Goal: Information Seeking & Learning: Check status

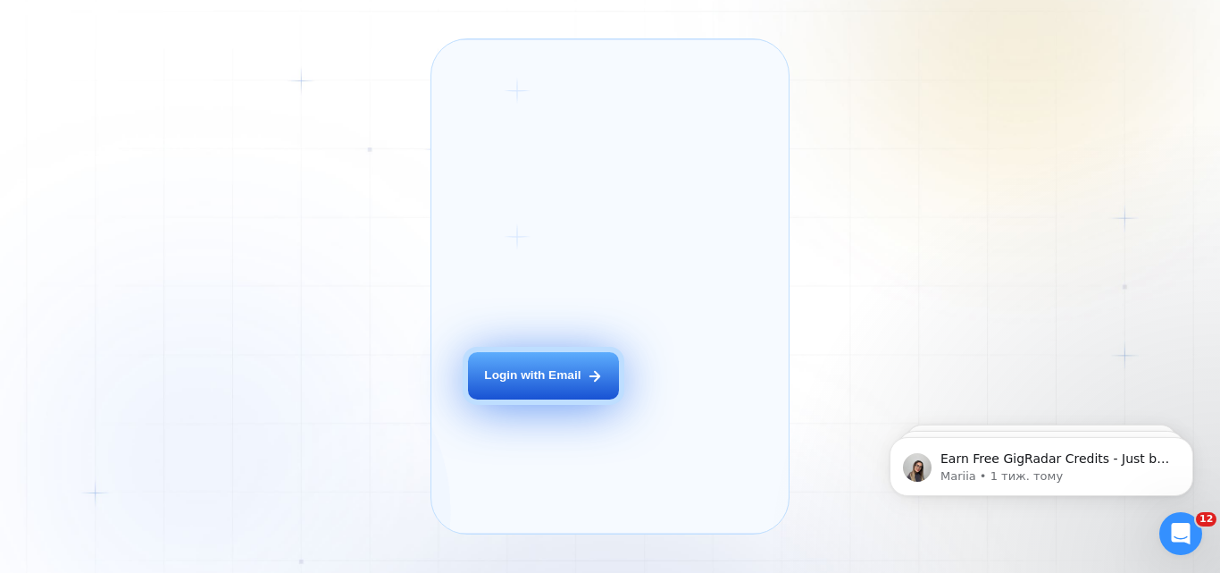
click at [565, 390] on button "Login with Email" at bounding box center [543, 375] width 151 height 47
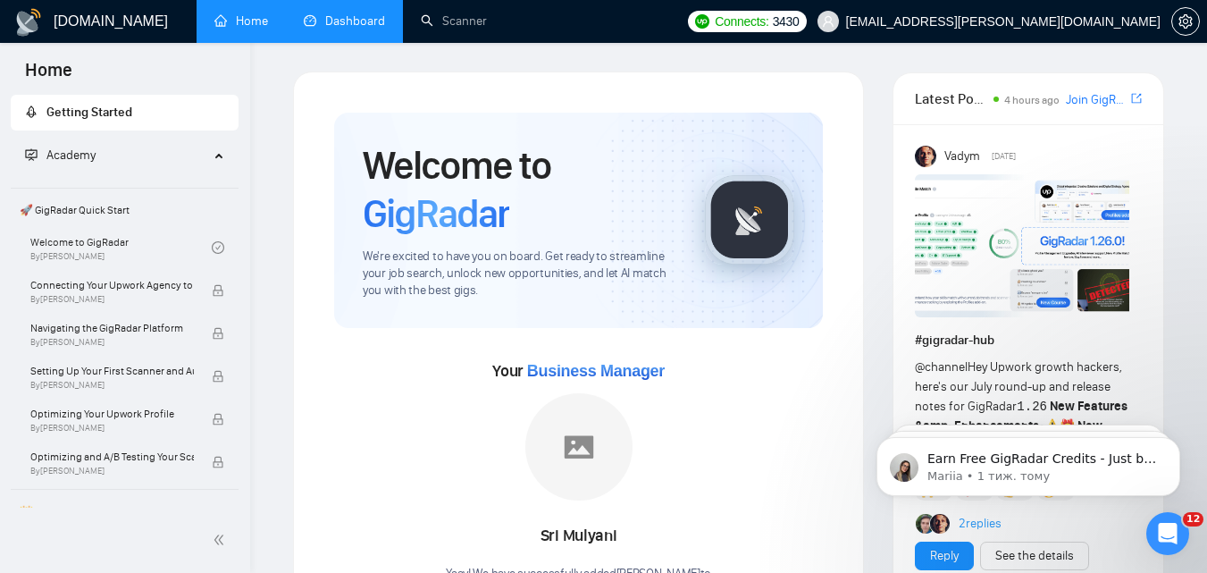
click at [337, 13] on link "Dashboard" at bounding box center [344, 20] width 81 height 15
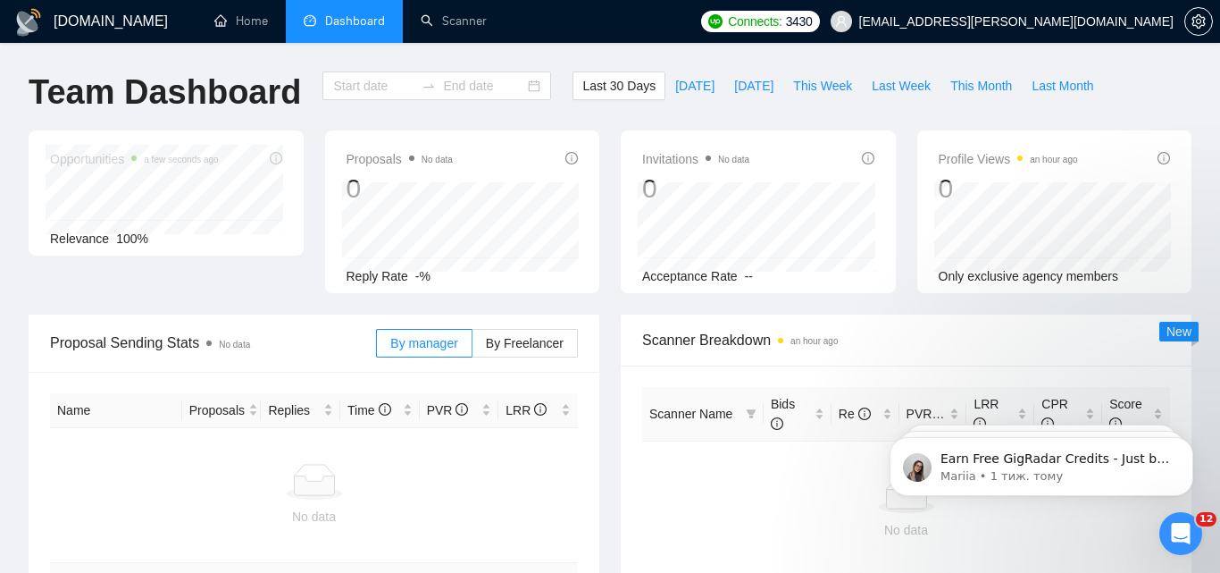
type input "2025-07-19"
type input "2025-08-18"
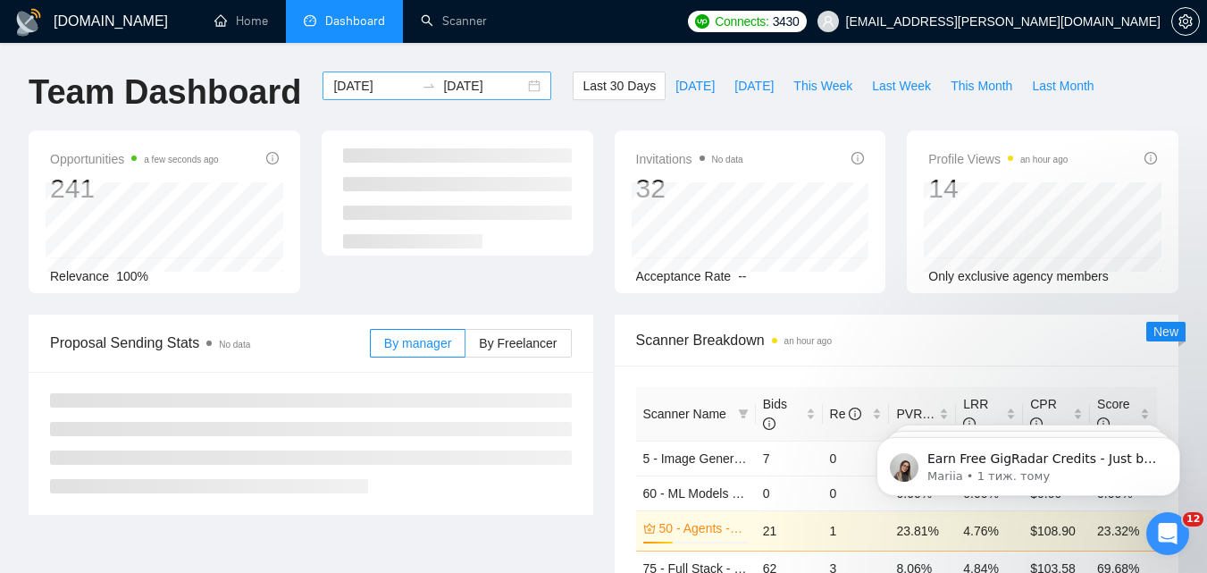
click at [370, 89] on input "2025-07-19" at bounding box center [373, 86] width 81 height 20
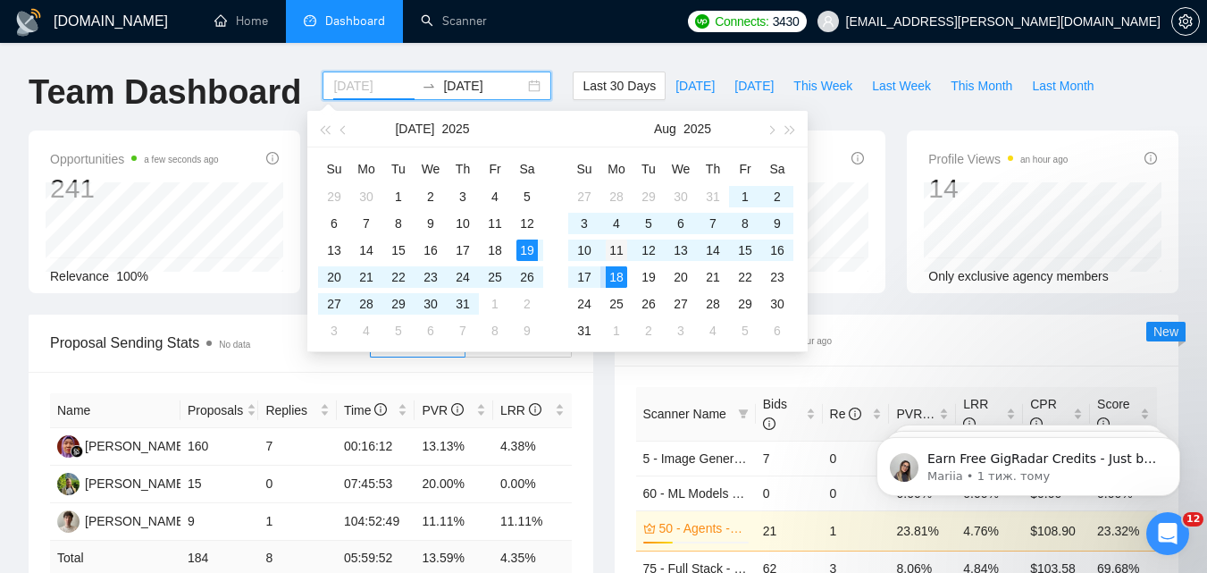
type input "2025-08-11"
click at [612, 253] on div "11" at bounding box center [616, 249] width 21 height 21
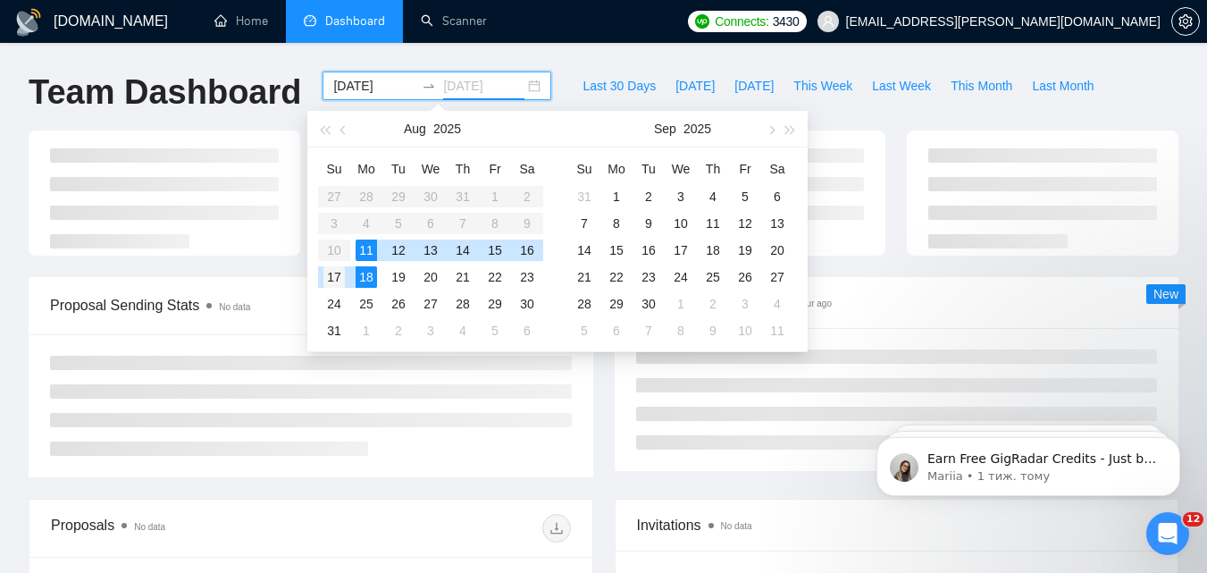
type input "2025-08-17"
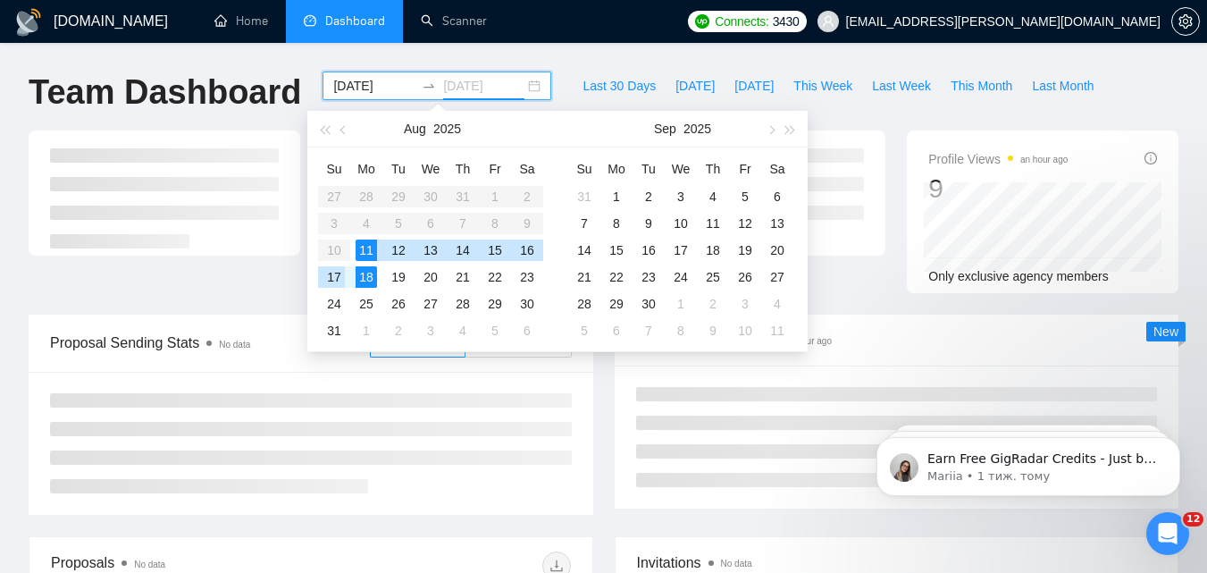
click at [339, 274] on div "17" at bounding box center [333, 276] width 21 height 21
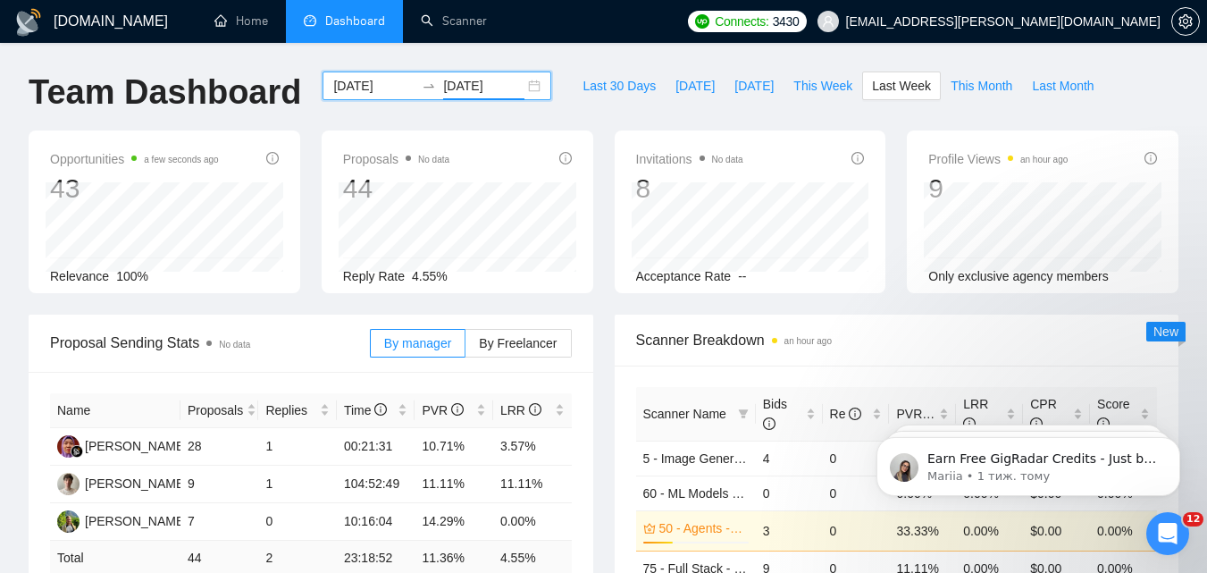
scroll to position [89, 0]
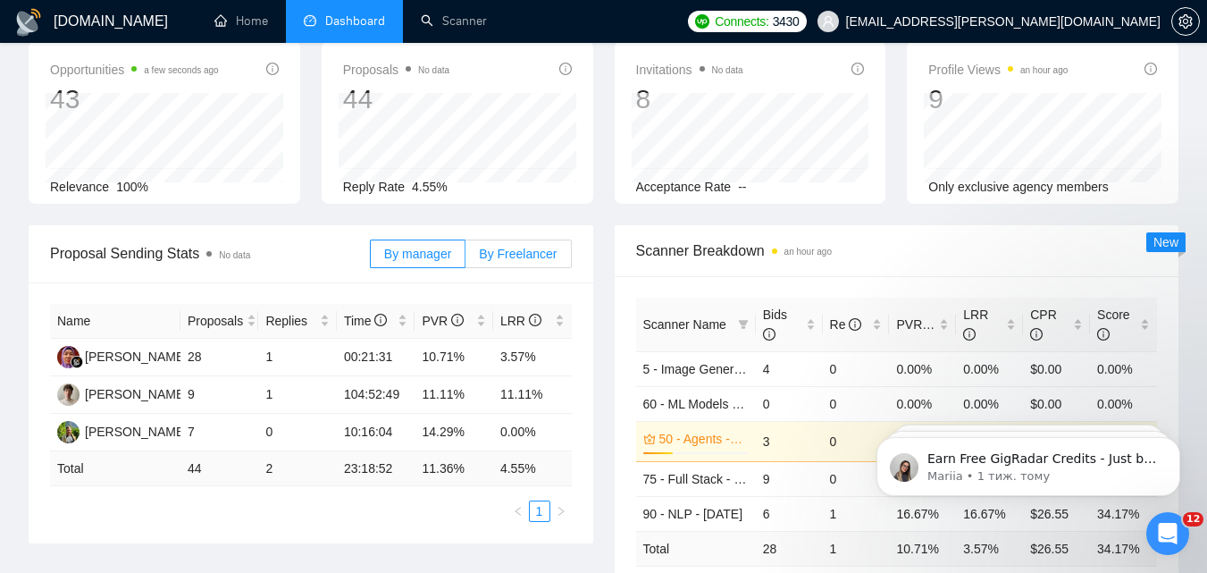
click at [501, 262] on label "By Freelancer" at bounding box center [517, 253] width 105 height 29
click at [465, 258] on input "By Freelancer" at bounding box center [465, 258] width 0 height 0
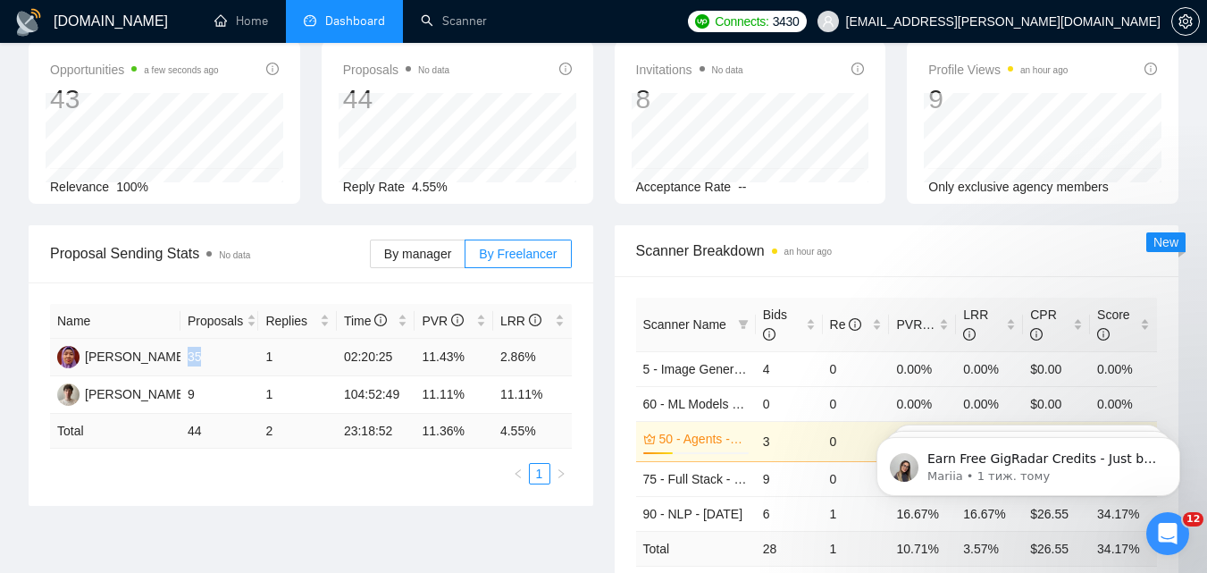
drag, startPoint x: 188, startPoint y: 355, endPoint x: 204, endPoint y: 354, distance: 16.1
click at [204, 354] on td "35" at bounding box center [219, 358] width 79 height 38
copy td "35"
click at [426, 356] on td "11.43%" at bounding box center [454, 358] width 79 height 38
drag, startPoint x: 425, startPoint y: 357, endPoint x: 453, endPoint y: 357, distance: 27.7
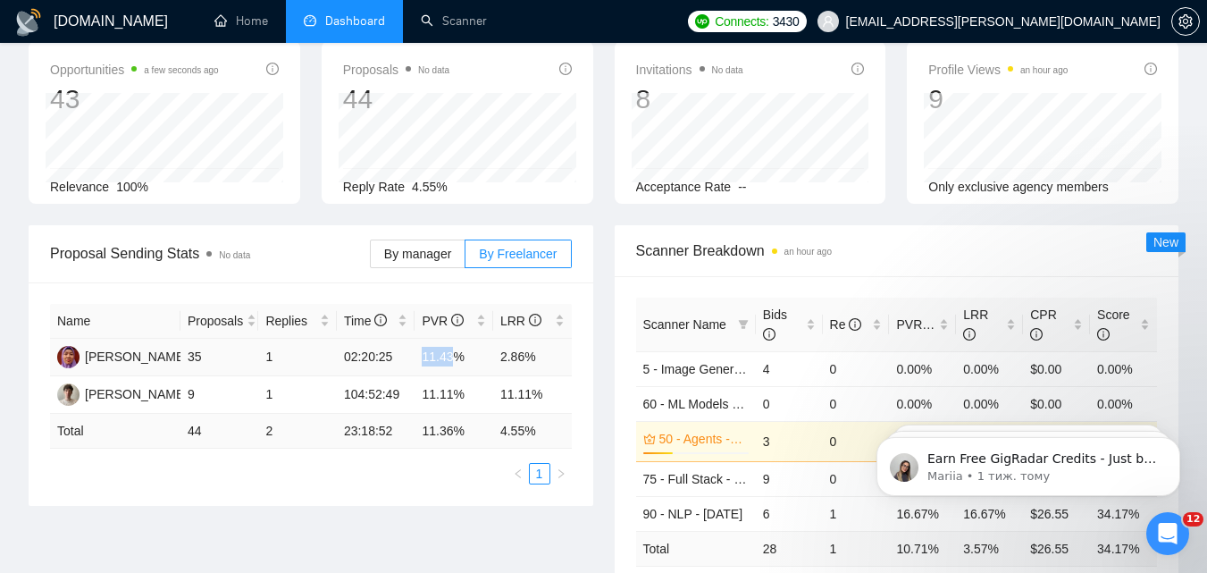
click at [453, 357] on td "11.43%" at bounding box center [454, 358] width 79 height 38
copy td "11.43"
drag, startPoint x: 502, startPoint y: 357, endPoint x: 523, endPoint y: 356, distance: 21.5
click at [523, 356] on td "2.86%" at bounding box center [532, 358] width 79 height 38
copy td "2.86"
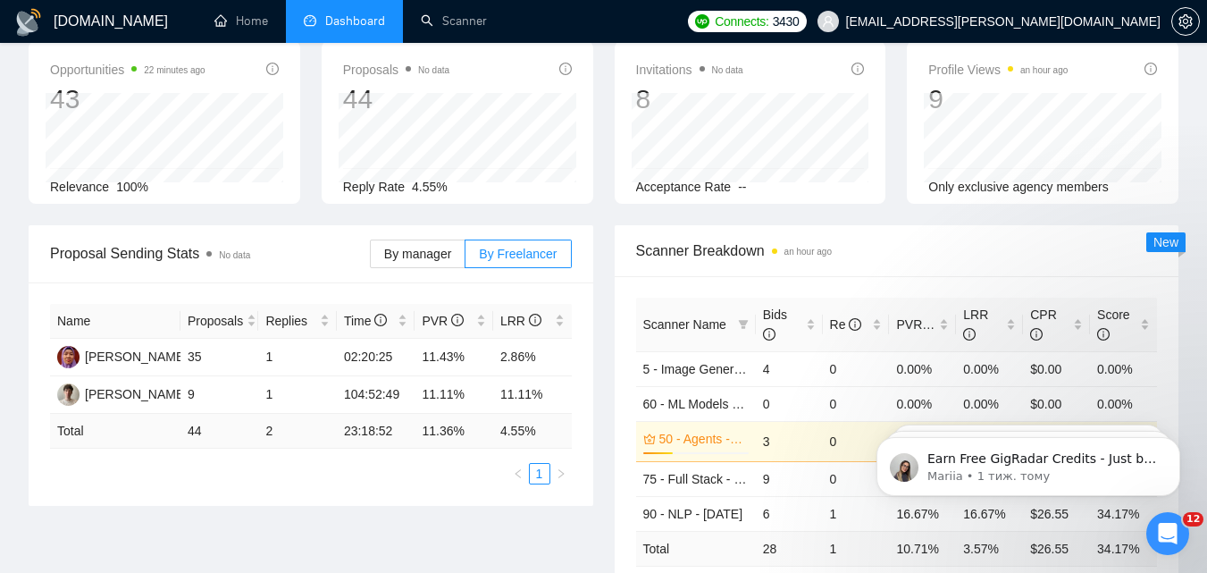
click at [577, 515] on div "Proposal Sending Stats No data By manager By Freelancer Name Proposals Replies …" at bounding box center [603, 435] width 1171 height 420
click at [423, 13] on link "Scanner" at bounding box center [454, 20] width 66 height 15
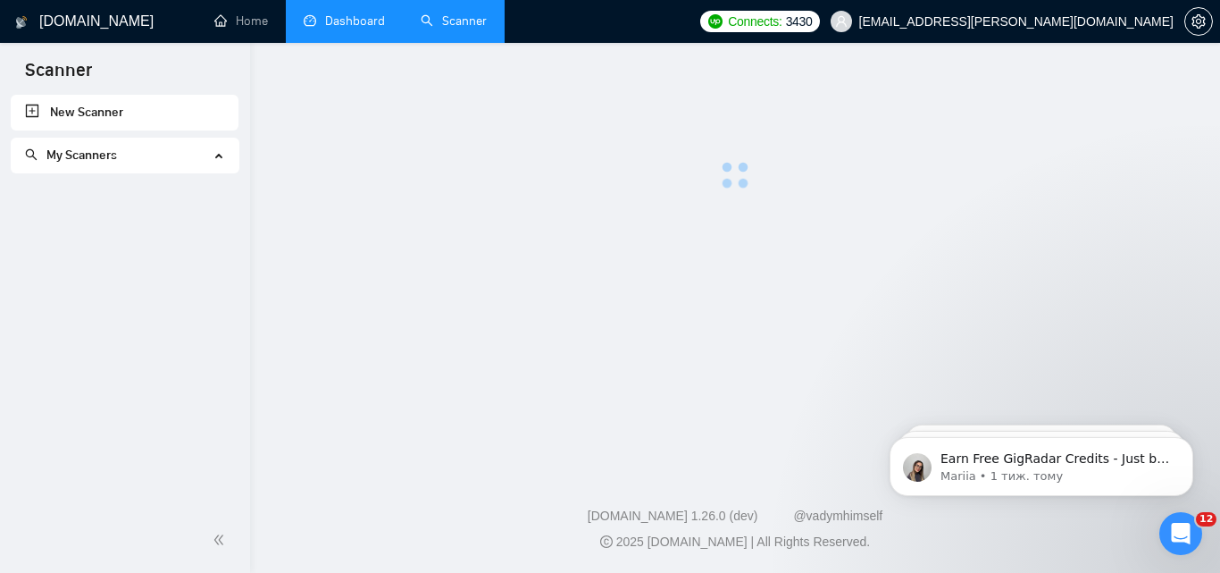
click at [333, 18] on link "Dashboard" at bounding box center [344, 20] width 81 height 15
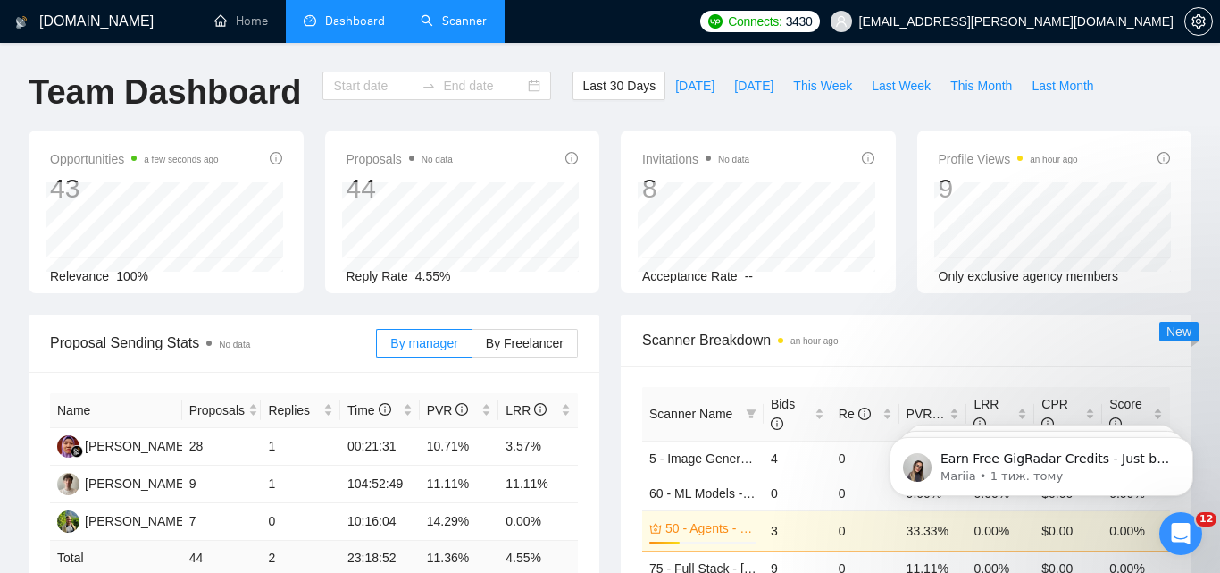
type input "2025-07-19"
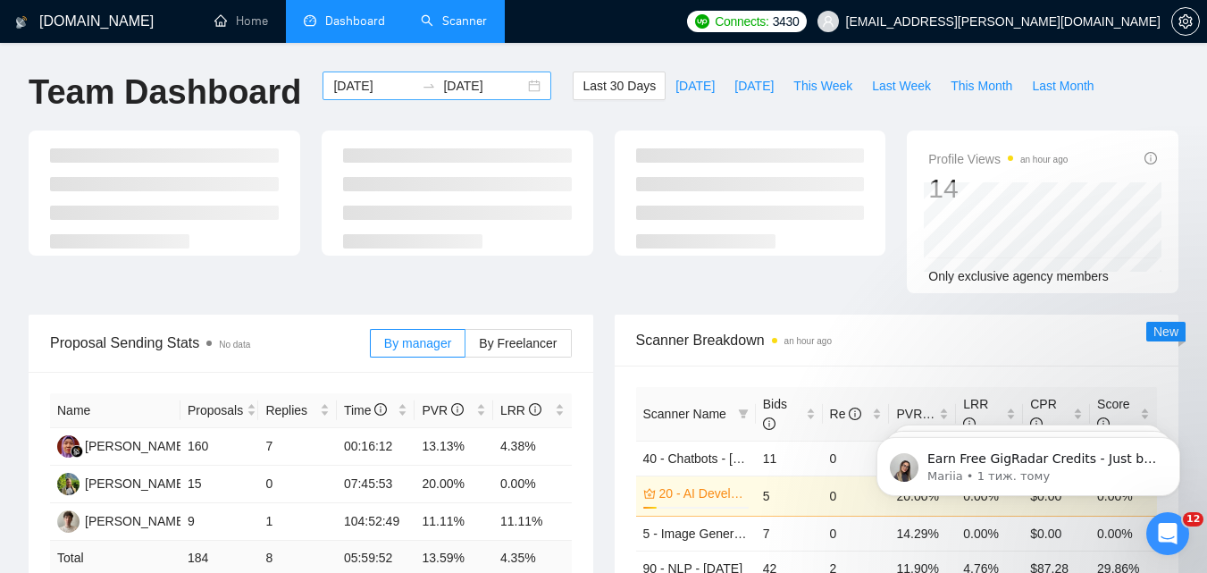
click at [443, 89] on input "2025-08-18" at bounding box center [483, 86] width 81 height 20
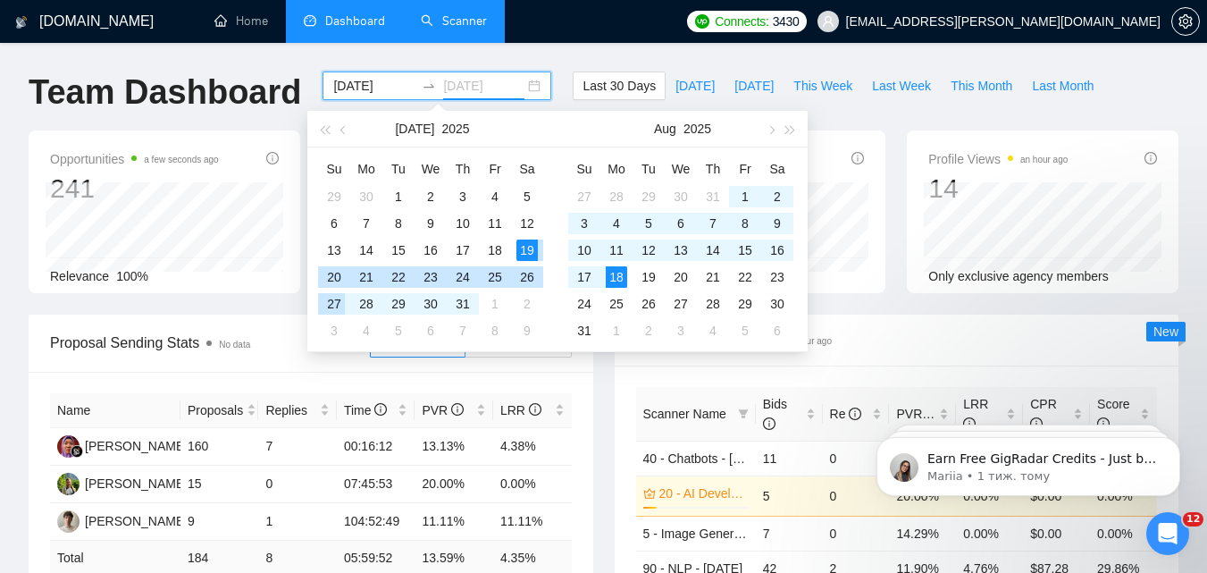
type input "2025-08-18"
click at [370, 91] on input "2025-07-19" at bounding box center [373, 86] width 81 height 20
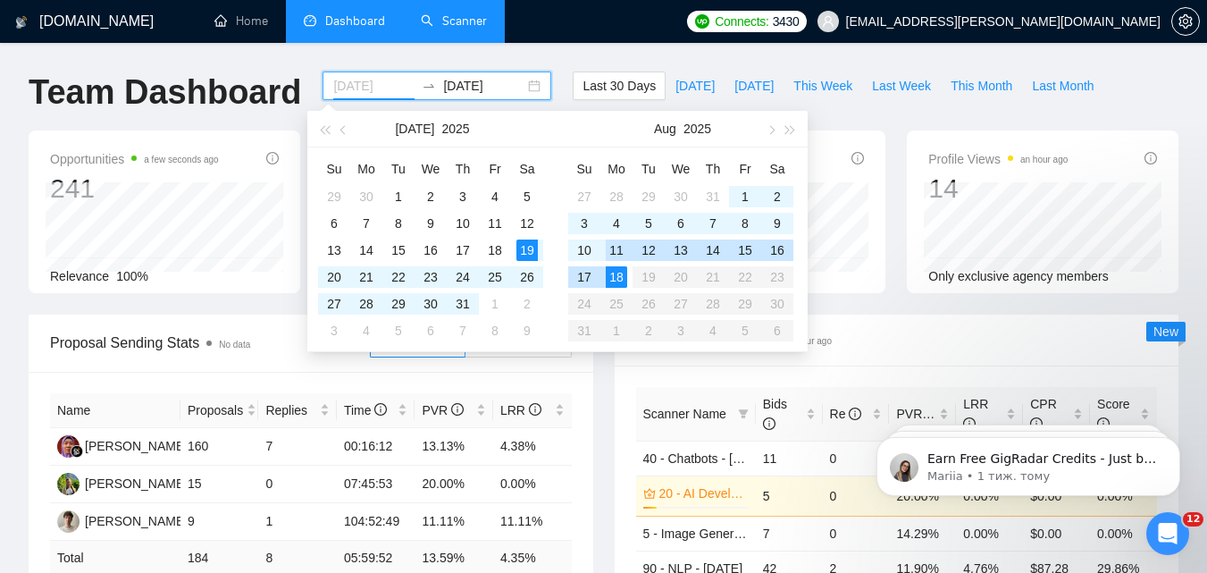
click at [611, 253] on div "11" at bounding box center [616, 249] width 21 height 21
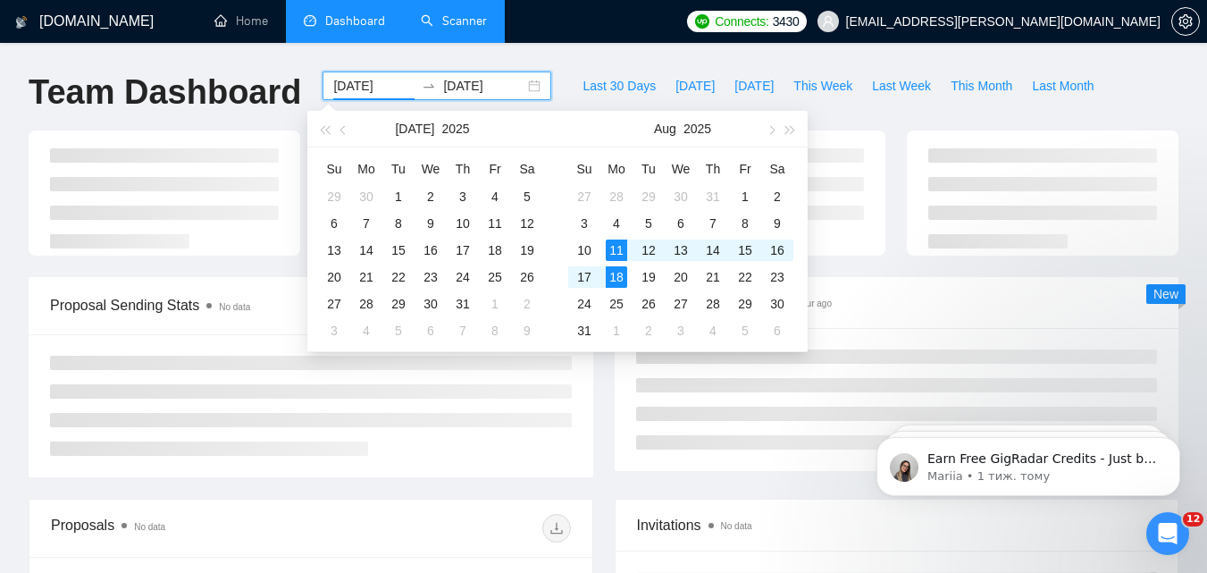
type input "2025-08-11"
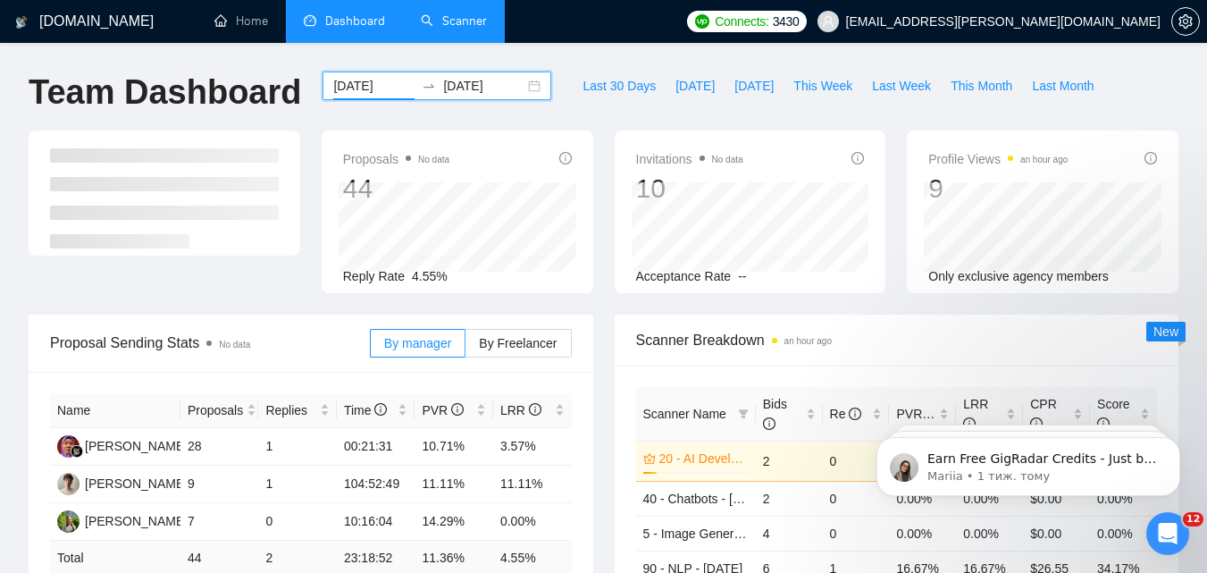
click at [450, 81] on input "2025-08-18" at bounding box center [483, 86] width 81 height 20
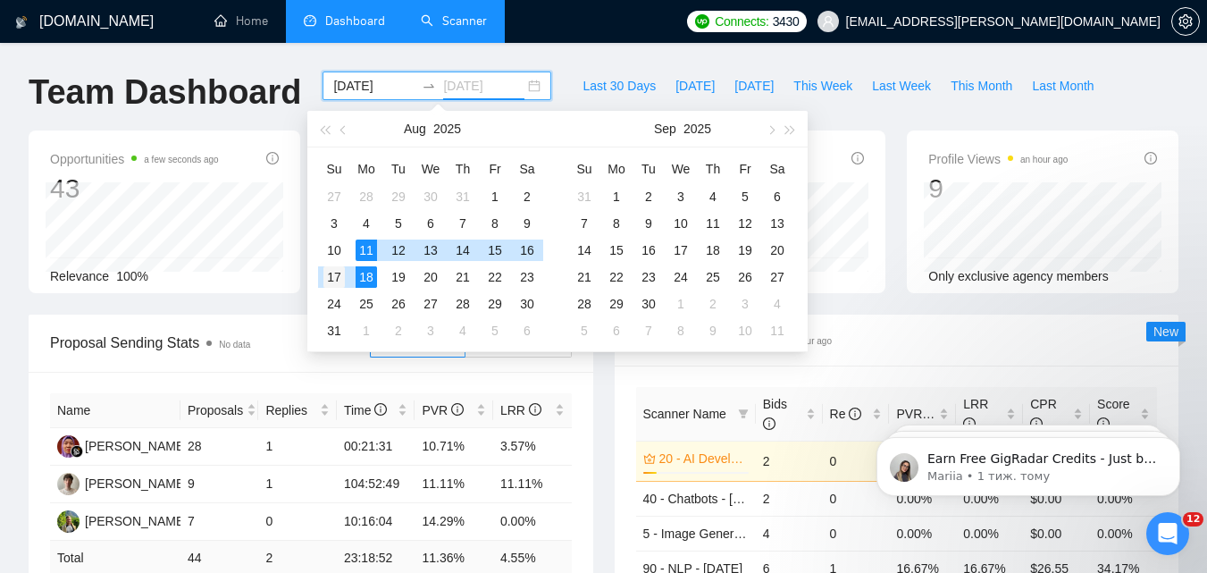
type input "2025-08-17"
click at [338, 282] on div "17" at bounding box center [333, 276] width 21 height 21
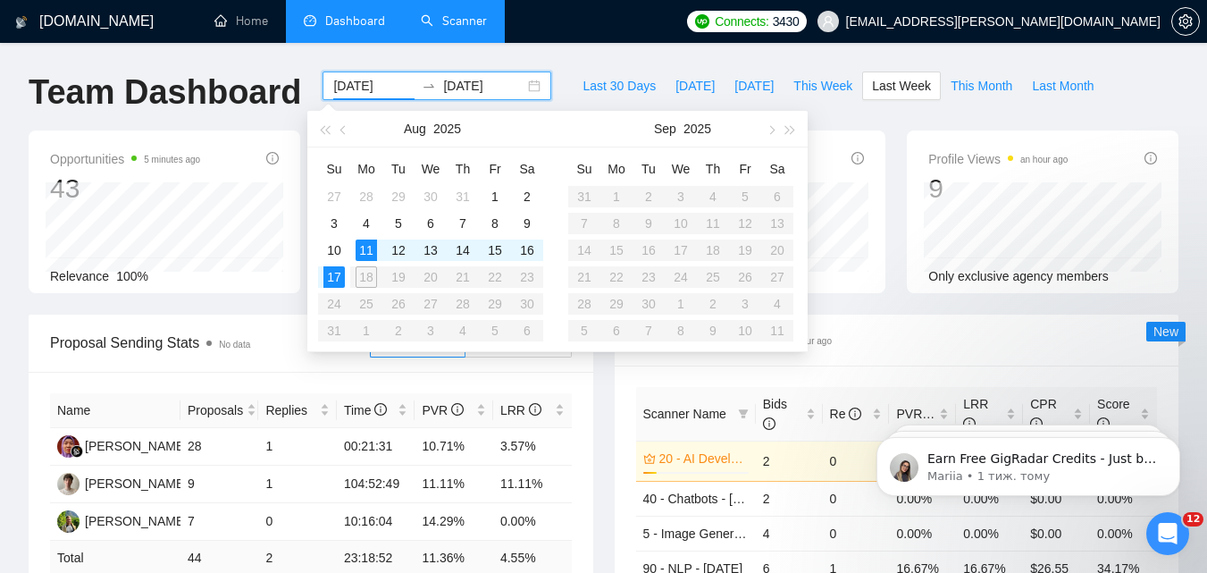
click at [562, 72] on div "Last 30 Days Today Yesterday This Week Last Week This Month Last Month" at bounding box center [838, 100] width 552 height 59
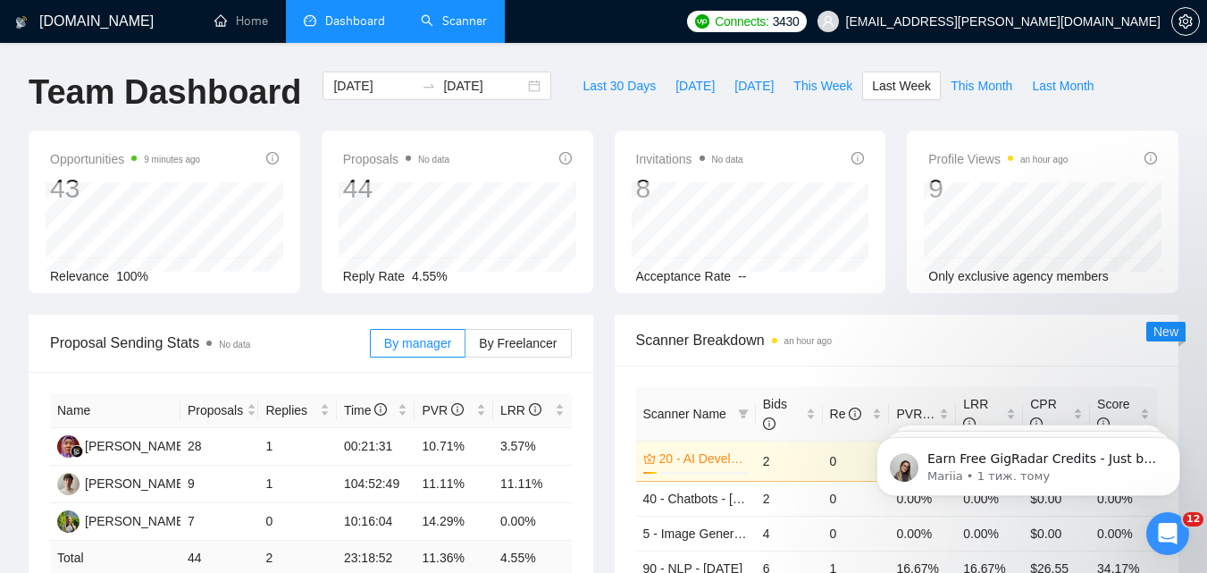
click at [604, 138] on div "Invitations No data 8 2025-08-13 Mykhailo Kushnir 1 Acceptance Rate --" at bounding box center [750, 211] width 293 height 163
click at [355, 104] on div "2025-08-11 2025-08-17" at bounding box center [437, 100] width 250 height 59
click at [363, 93] on input "2025-08-11" at bounding box center [373, 86] width 81 height 20
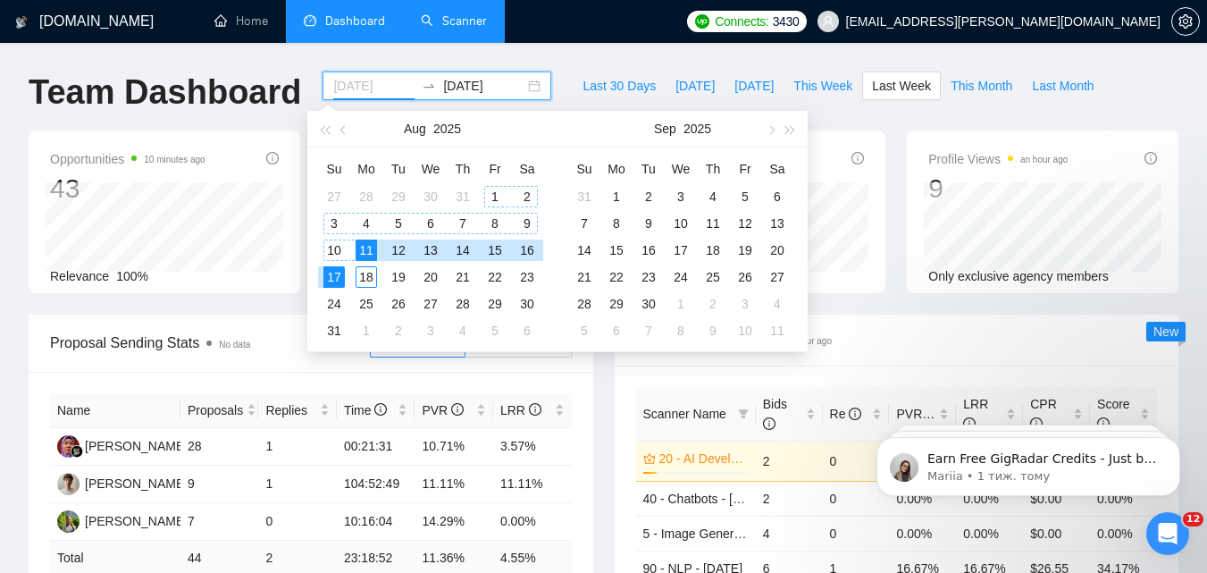
type input "2025-08-01"
click at [491, 199] on div "1" at bounding box center [494, 196] width 21 height 21
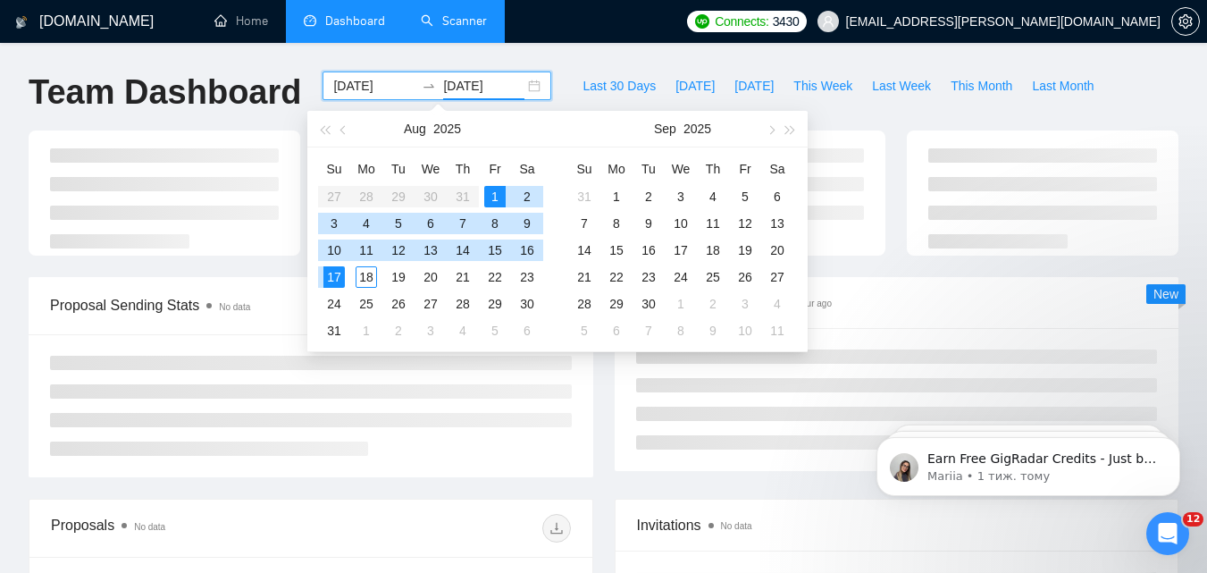
type input "2025-08-17"
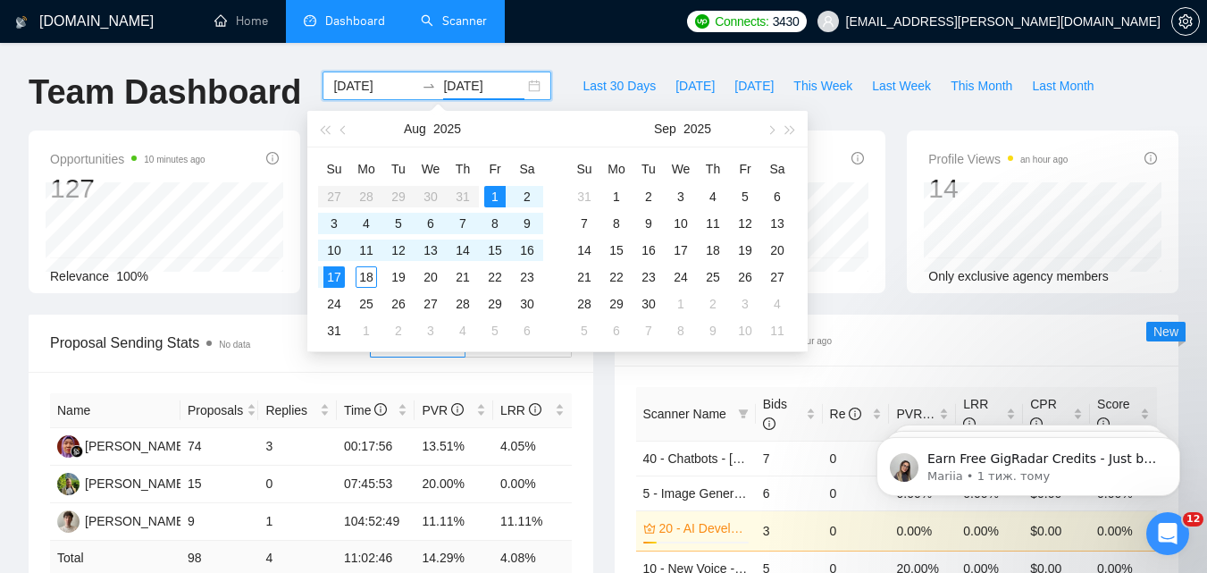
click at [602, 383] on div "Proposal Sending Stats No data By manager By Freelancer Name Proposals Replies …" at bounding box center [311, 473] width 586 height 318
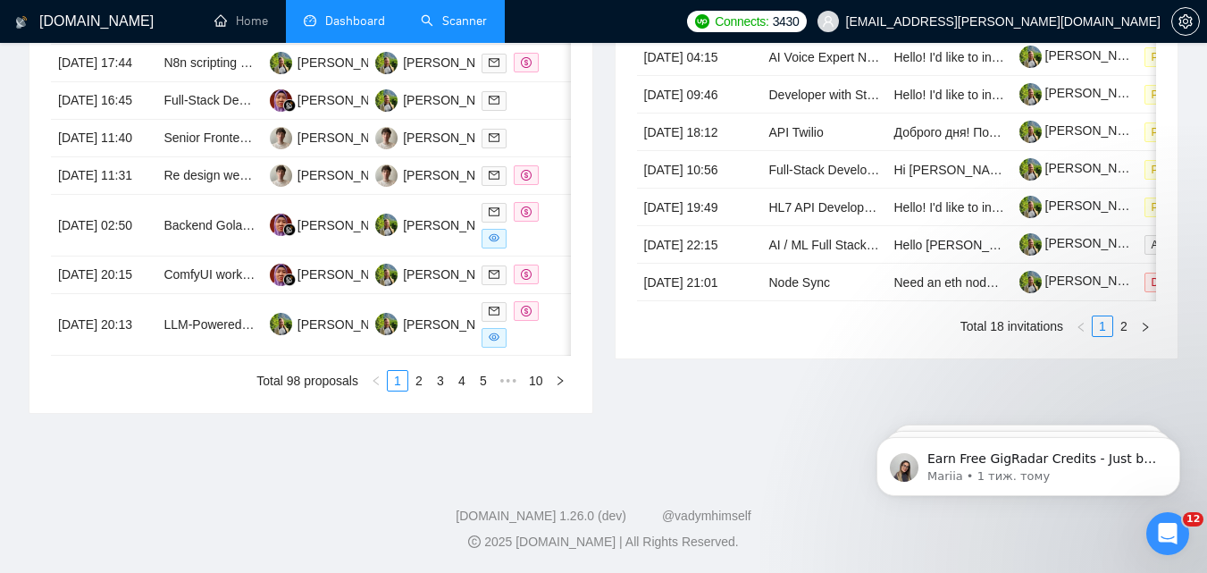
scroll to position [983, 0]
click at [1116, 316] on link "2" at bounding box center [1124, 326] width 20 height 20
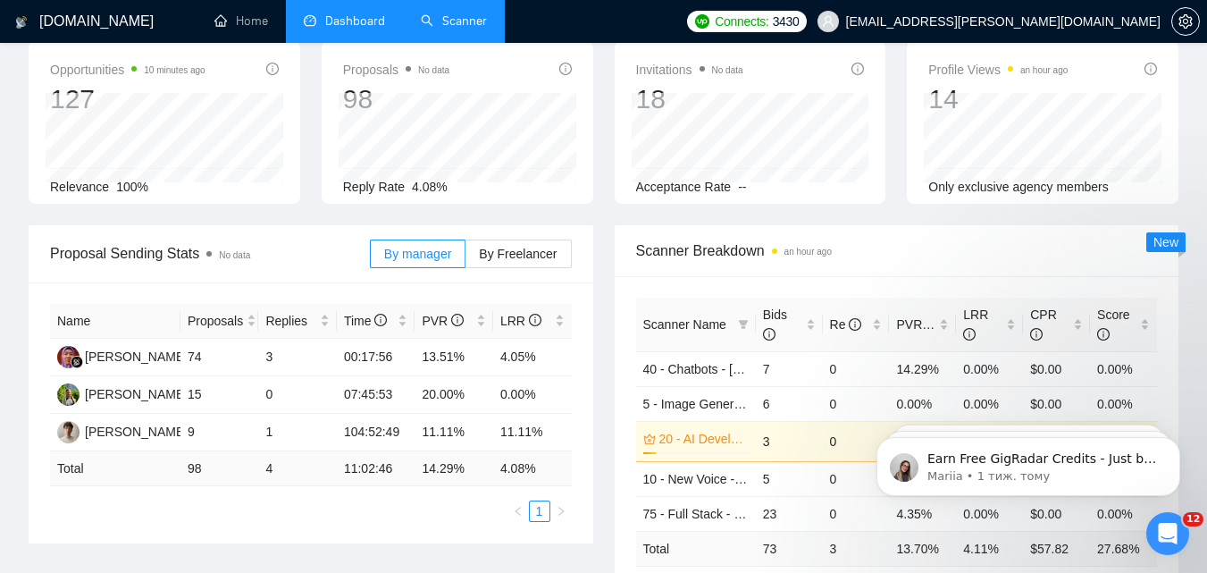
scroll to position [0, 0]
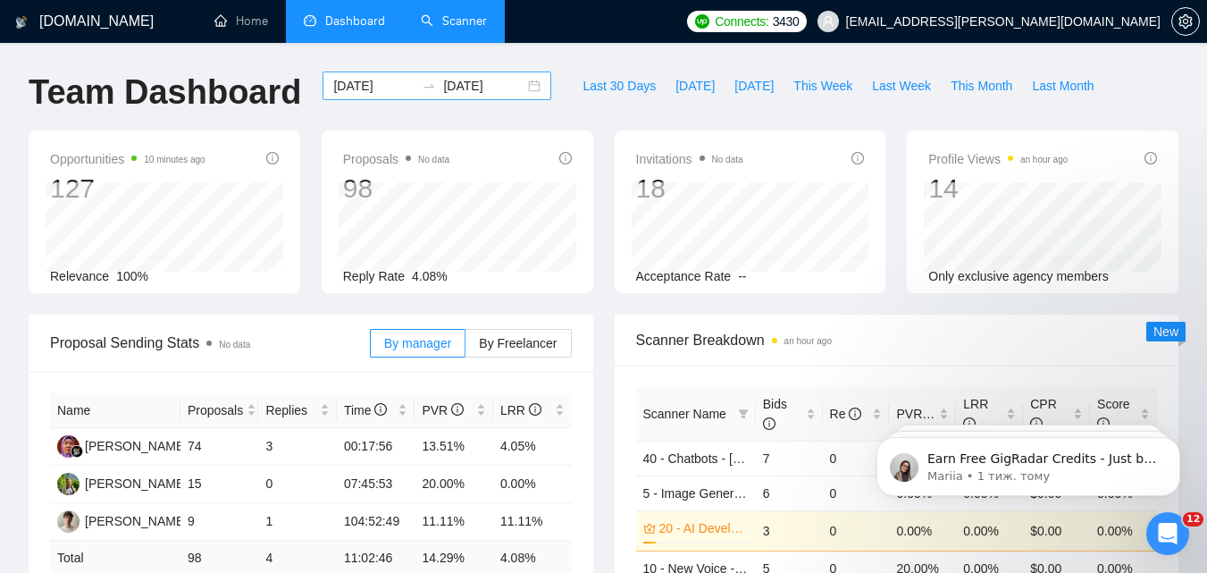
click at [370, 81] on input "2025-08-01" at bounding box center [373, 86] width 81 height 20
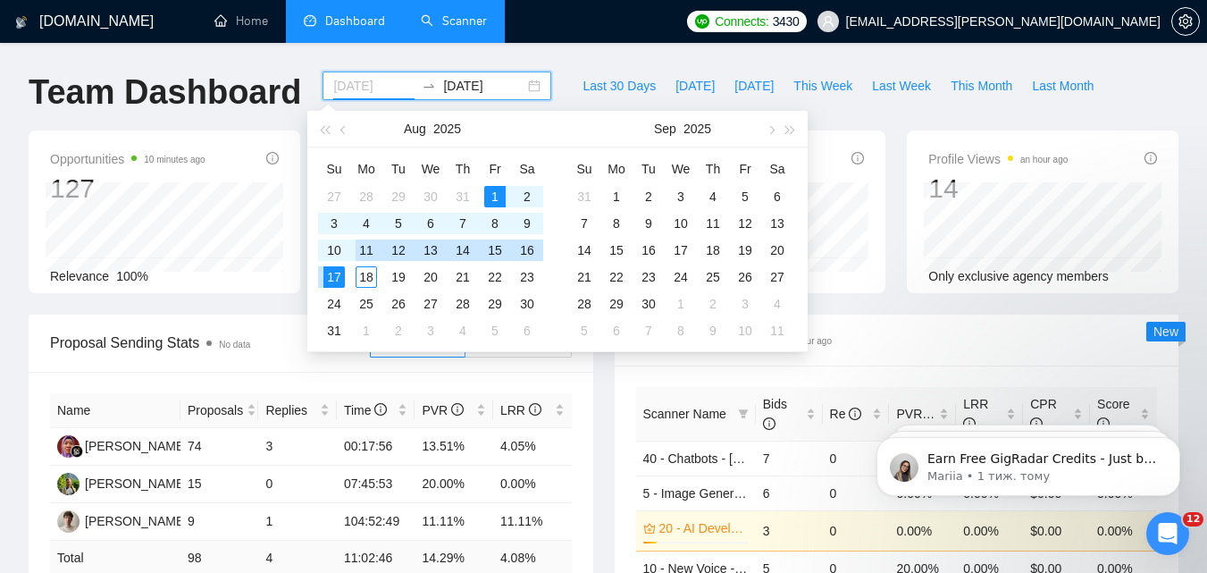
click at [370, 253] on div "11" at bounding box center [366, 249] width 21 height 21
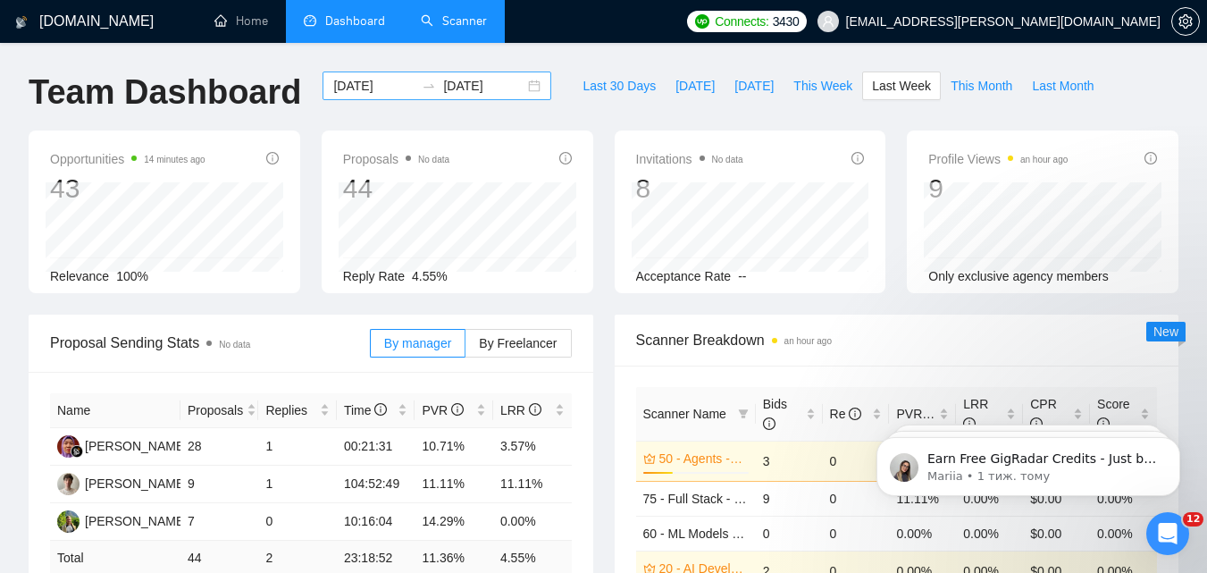
click at [333, 89] on input "2025-08-11" at bounding box center [373, 86] width 81 height 20
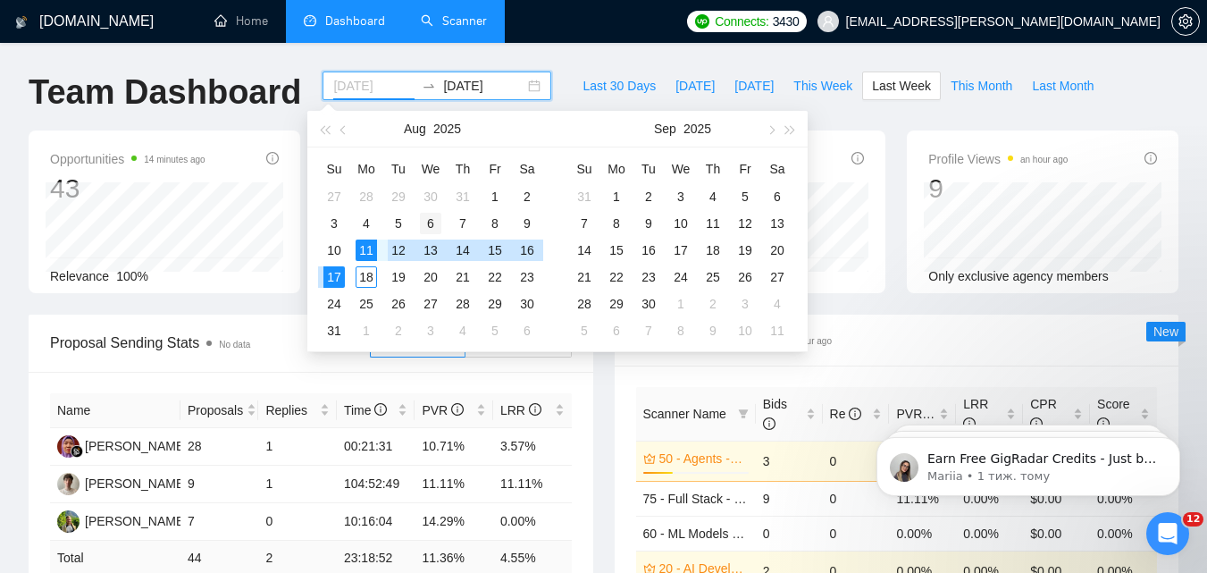
type input "2025-08-06"
click at [426, 223] on div "6" at bounding box center [430, 223] width 21 height 21
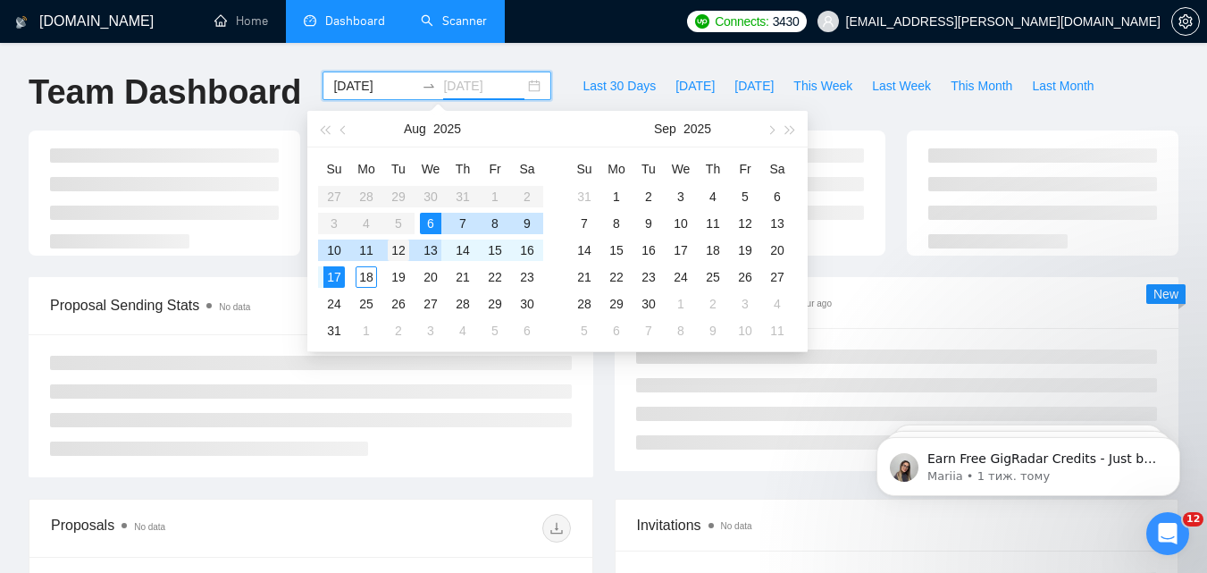
type input "2025-08-12"
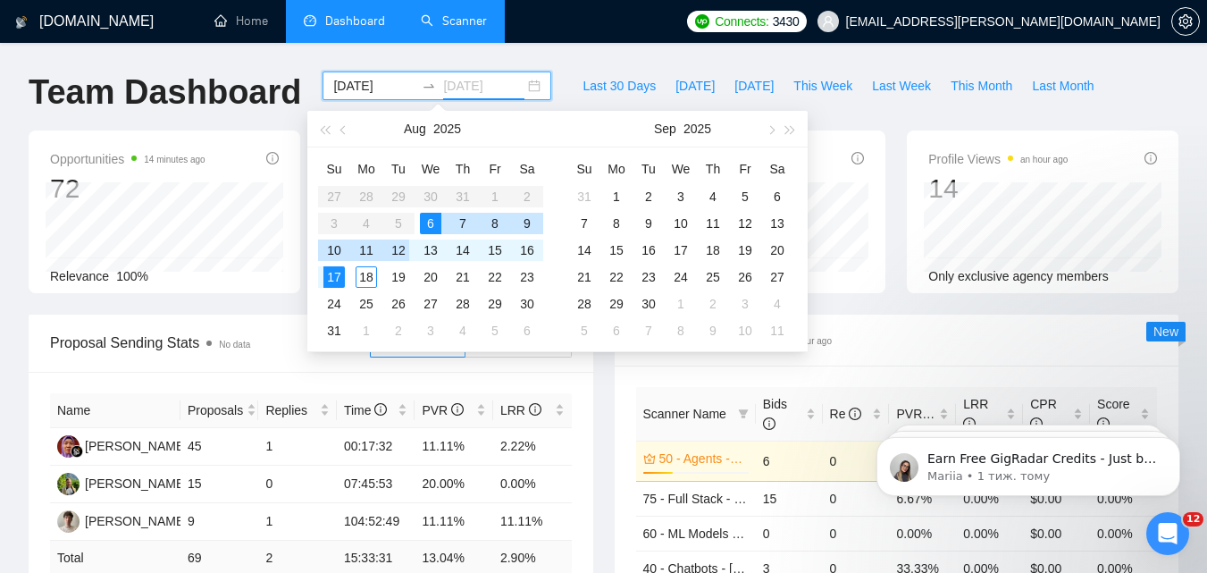
click at [406, 248] on div "12" at bounding box center [398, 249] width 21 height 21
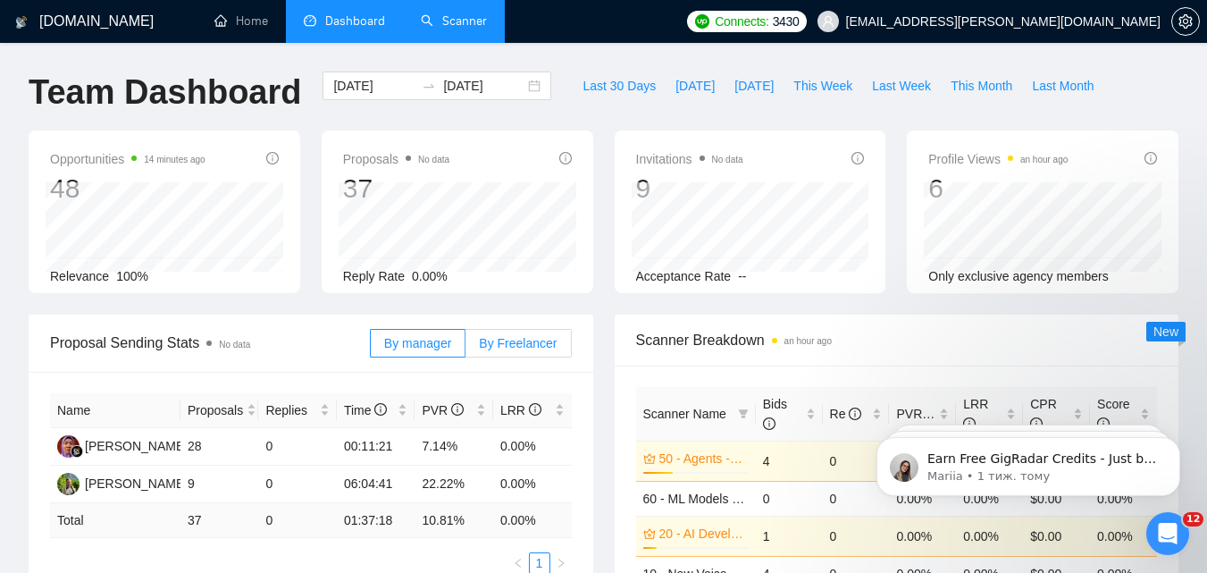
click at [521, 351] on label "By Freelancer" at bounding box center [517, 343] width 105 height 29
click at [465, 348] on input "By Freelancer" at bounding box center [465, 348] width 0 height 0
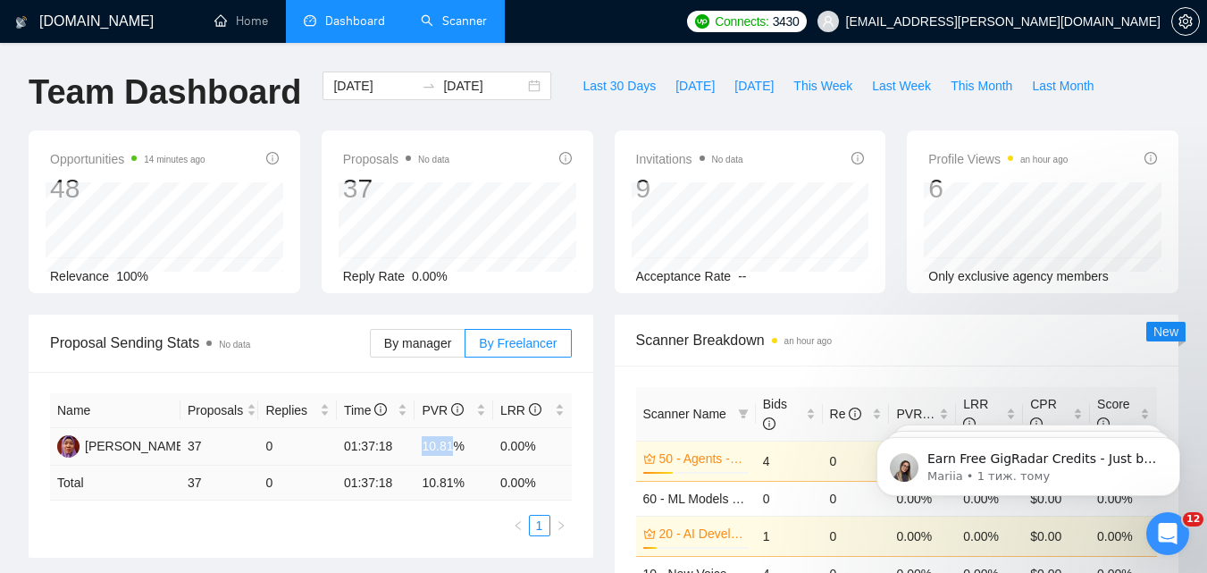
drag, startPoint x: 421, startPoint y: 444, endPoint x: 450, endPoint y: 444, distance: 29.5
click at [450, 444] on td "10.81%" at bounding box center [454, 447] width 79 height 38
copy td "10.81"
click at [370, 95] on input "2025-08-06" at bounding box center [373, 86] width 81 height 20
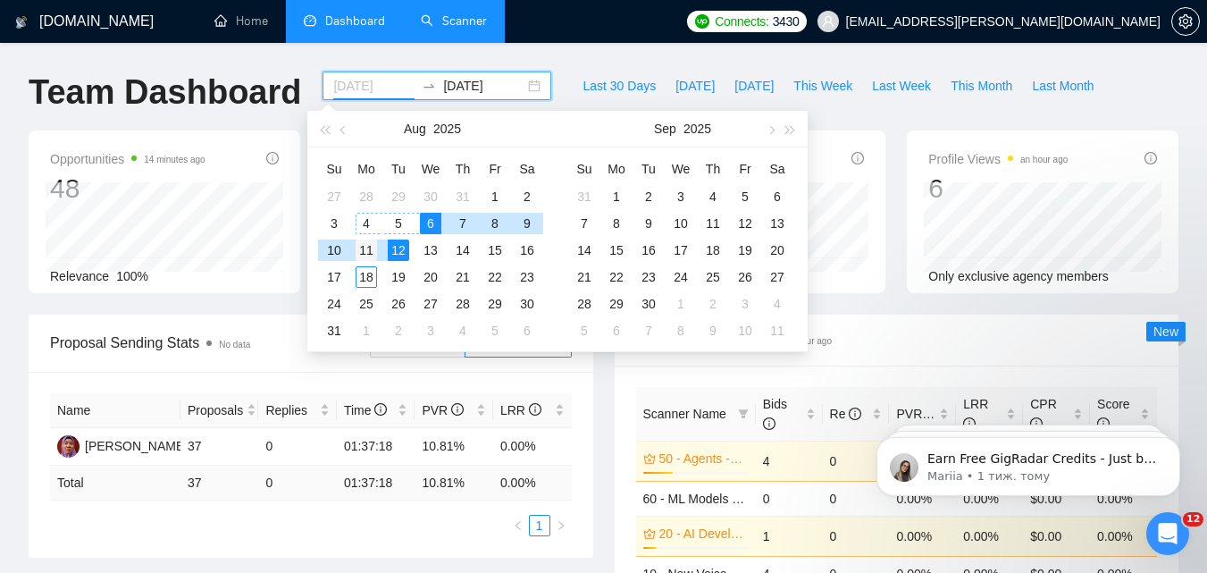
type input "2025-08-11"
click at [365, 253] on div "11" at bounding box center [366, 249] width 21 height 21
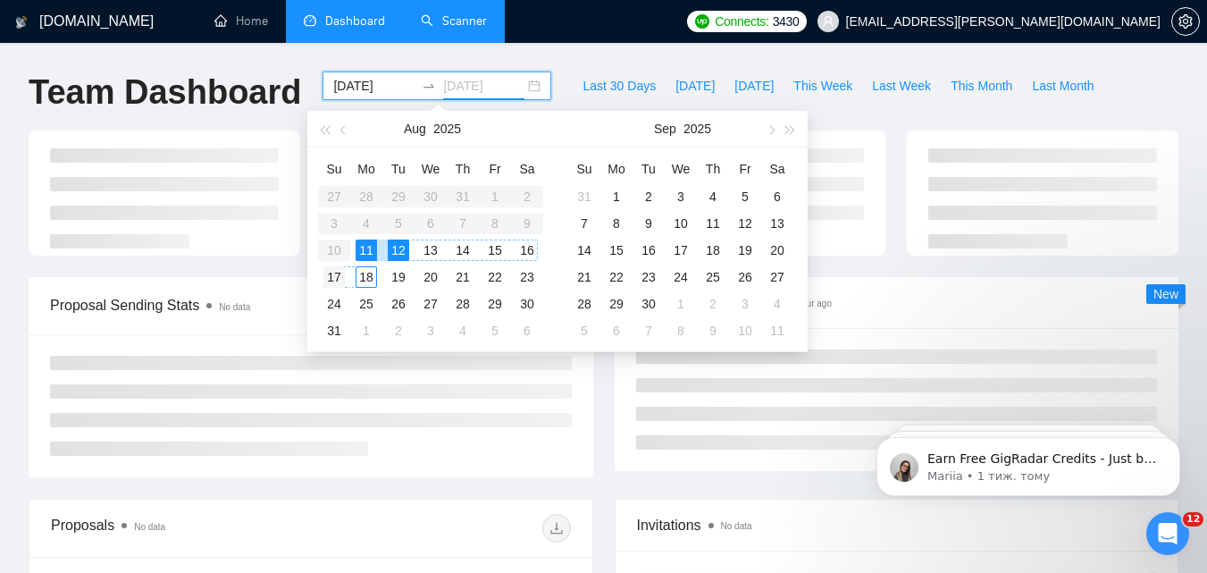
type input "2025-08-17"
click at [339, 277] on div "17" at bounding box center [333, 276] width 21 height 21
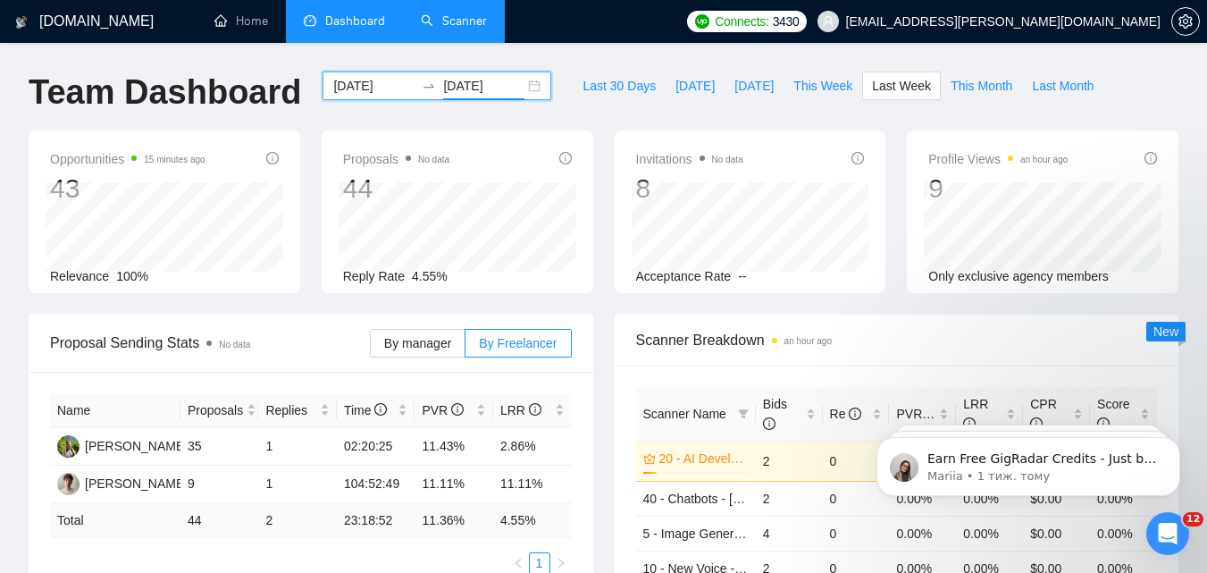
click at [376, 88] on input "2025-08-11" at bounding box center [373, 86] width 81 height 20
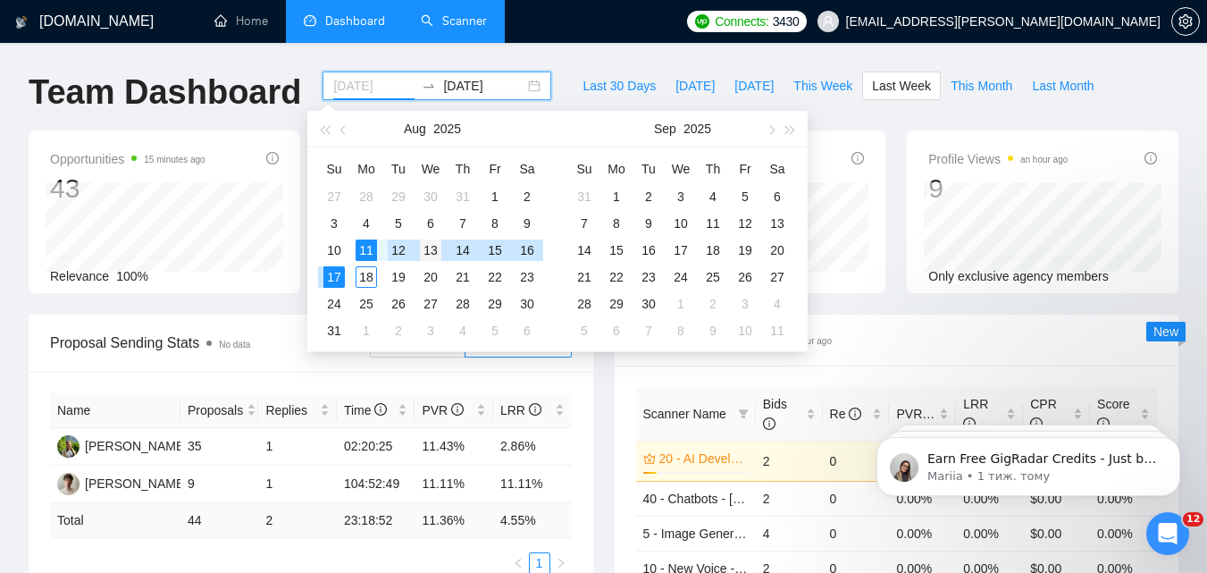
type input "2025-08-13"
click at [431, 247] on div "13" at bounding box center [430, 249] width 21 height 21
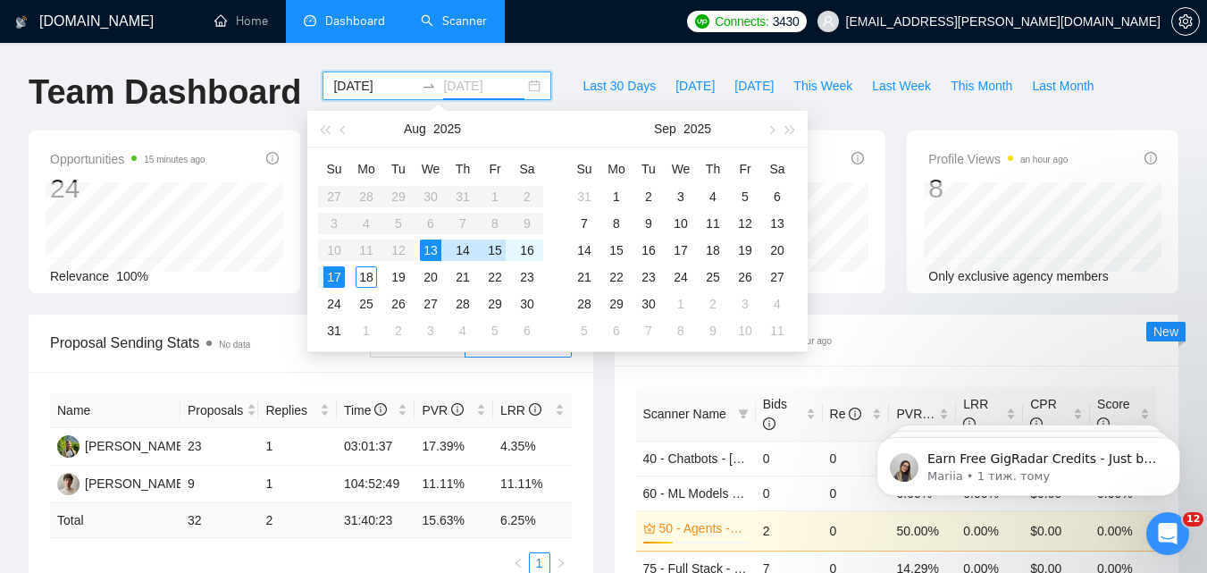
type input "2025-08-17"
click at [379, 87] on input "2025-08-13" at bounding box center [373, 86] width 81 height 20
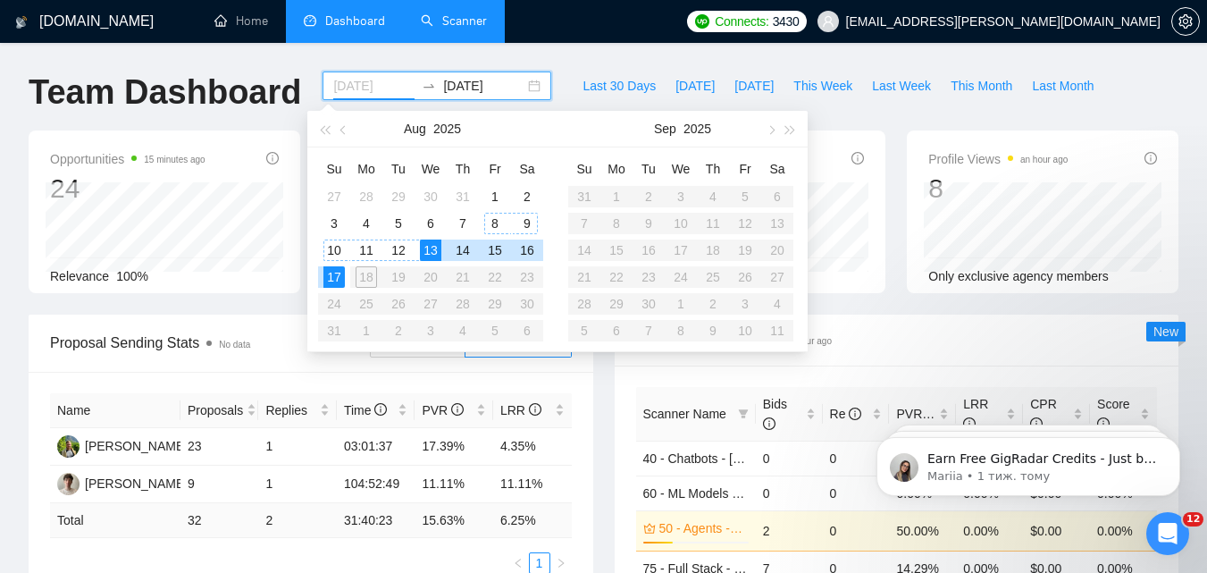
type input "2025-08-08"
click at [491, 224] on div "8" at bounding box center [494, 223] width 21 height 21
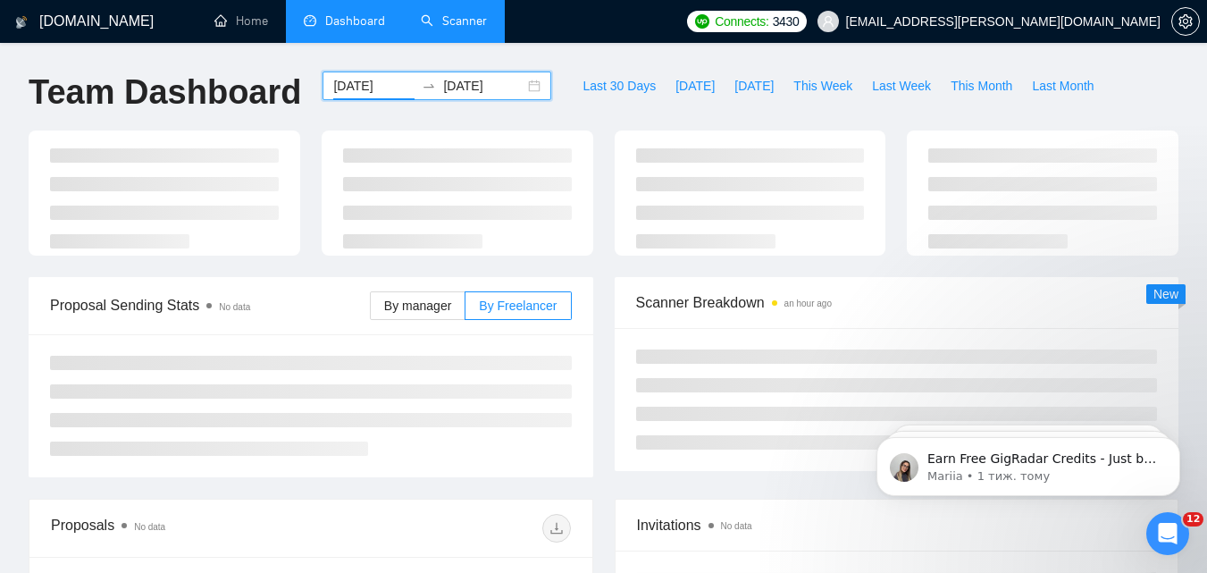
click at [455, 89] on input "2025-08-17" at bounding box center [483, 86] width 81 height 20
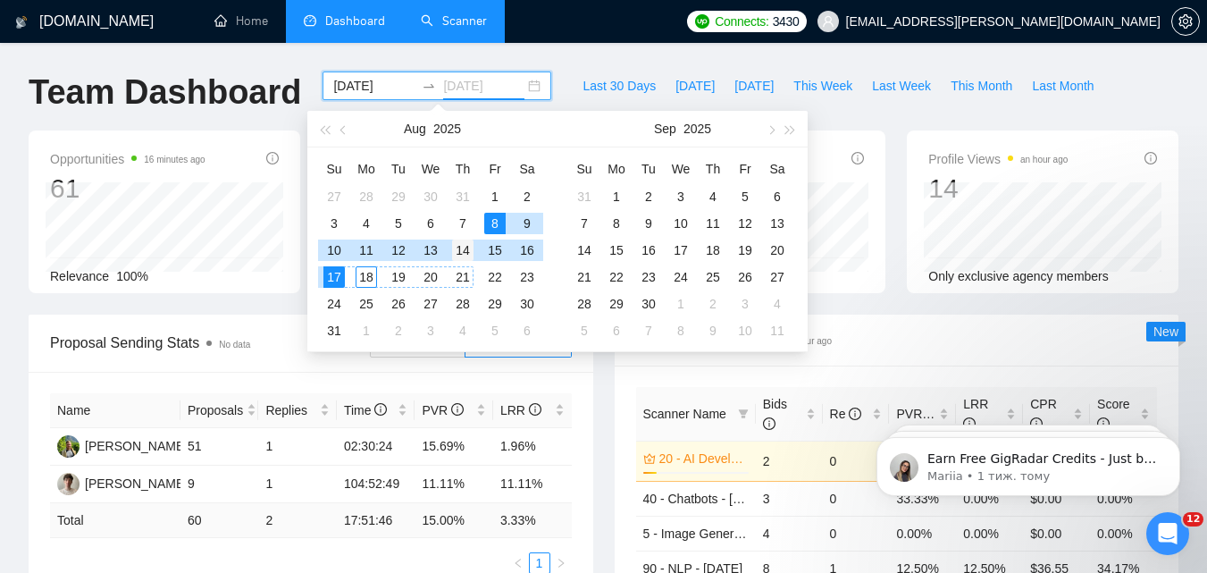
type input "2025-08-14"
click at [470, 255] on div "14" at bounding box center [462, 249] width 21 height 21
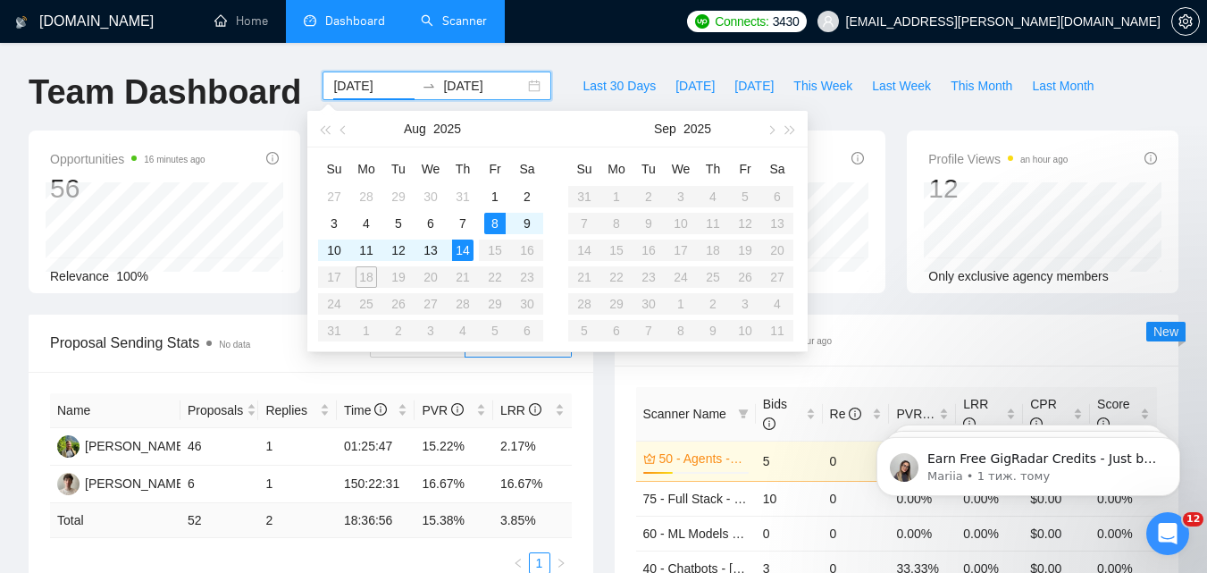
click at [291, 301] on div "Opportunities 16 minutes ago 56 Relevance 100% Proposals No data 52 Reply Rate …" at bounding box center [603, 222] width 1171 height 184
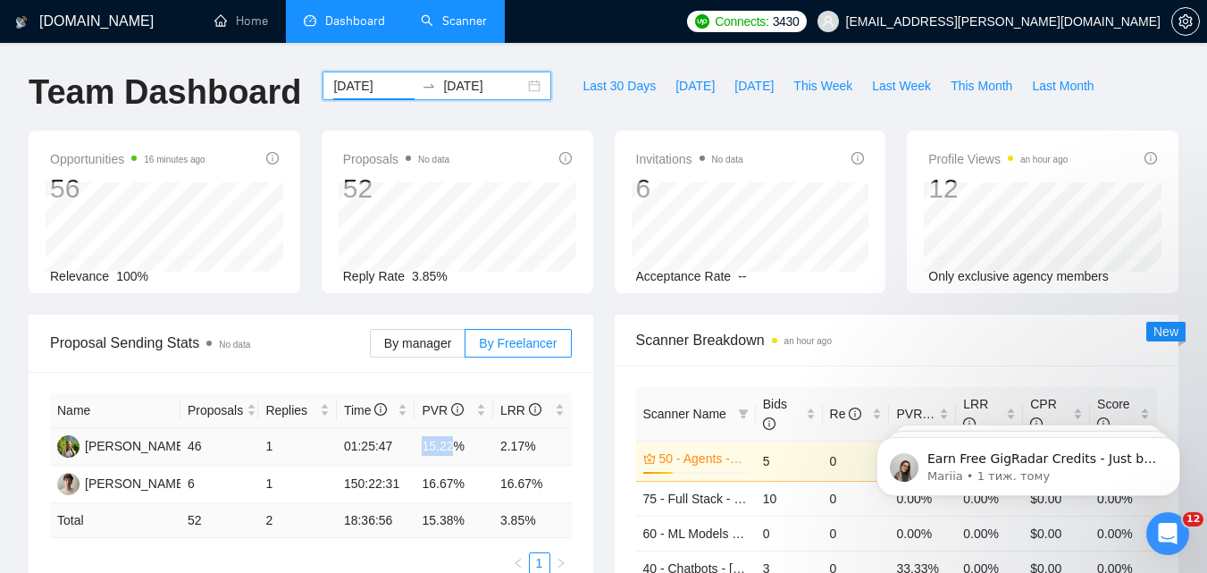
drag, startPoint x: 423, startPoint y: 444, endPoint x: 452, endPoint y: 444, distance: 28.6
click at [452, 444] on td "15.22%" at bounding box center [454, 447] width 79 height 38
copy td "15.22"
drag, startPoint x: 503, startPoint y: 448, endPoint x: 522, endPoint y: 448, distance: 18.8
click at [522, 448] on td "2.17%" at bounding box center [532, 447] width 79 height 38
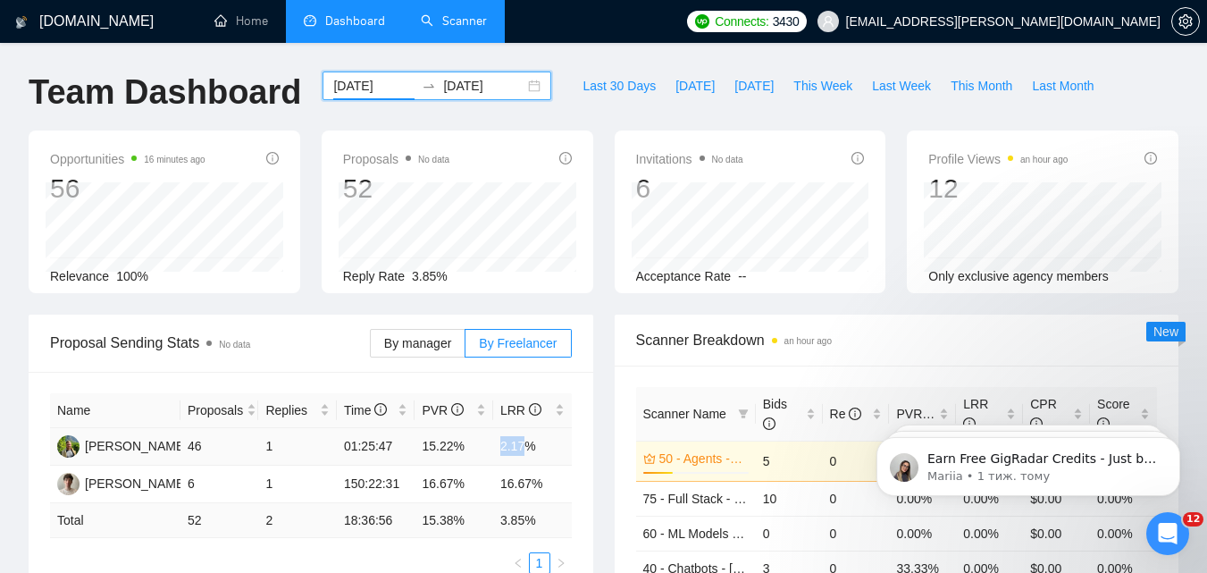
copy td "2.17"
click at [369, 88] on input "2025-08-08" at bounding box center [373, 86] width 81 height 20
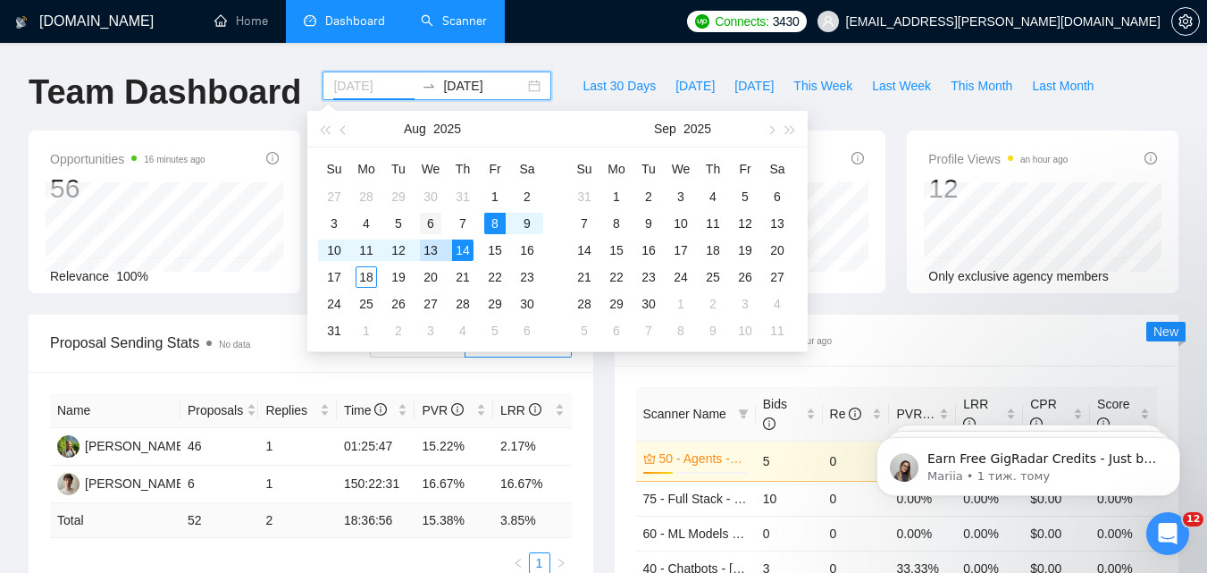
type input "2025-08-06"
click at [428, 222] on div "6" at bounding box center [430, 223] width 21 height 21
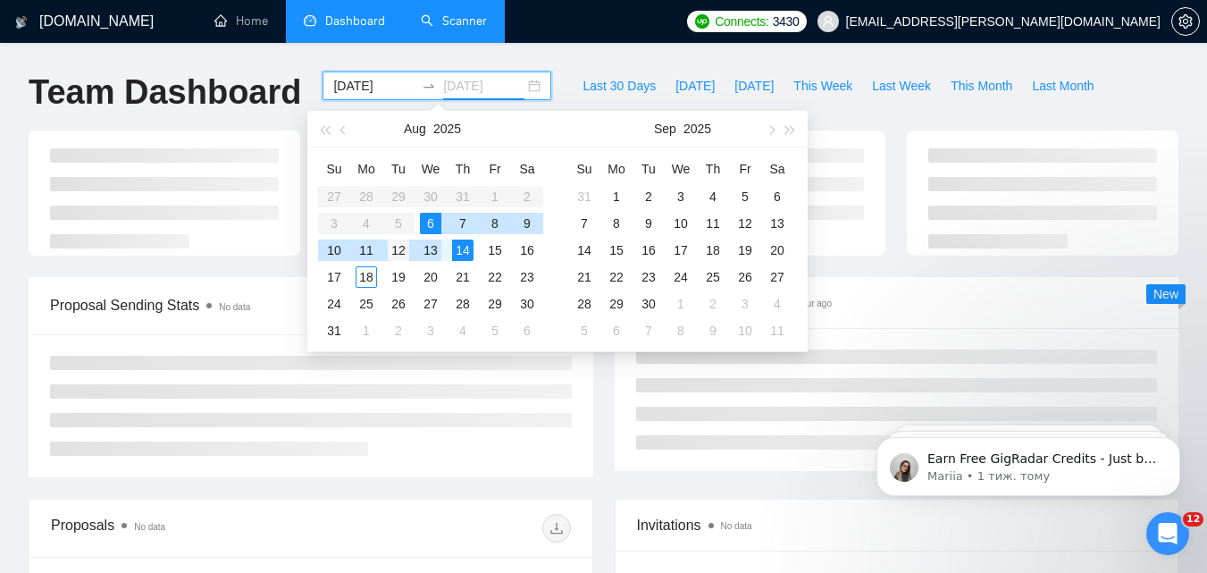
type input "2025-08-12"
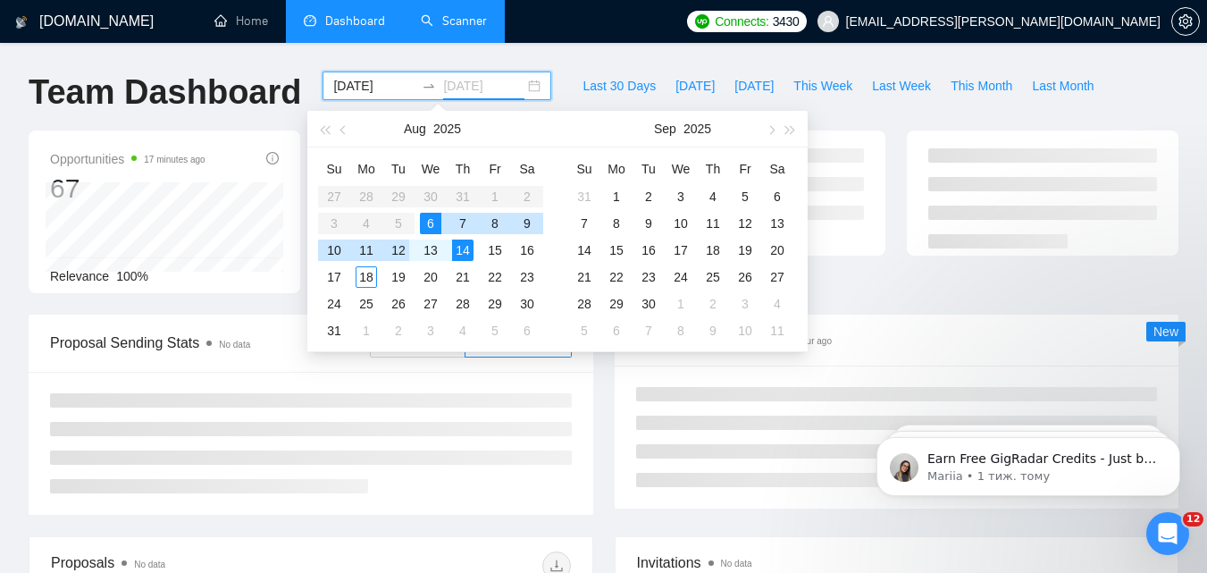
click at [393, 255] on div "12" at bounding box center [398, 249] width 21 height 21
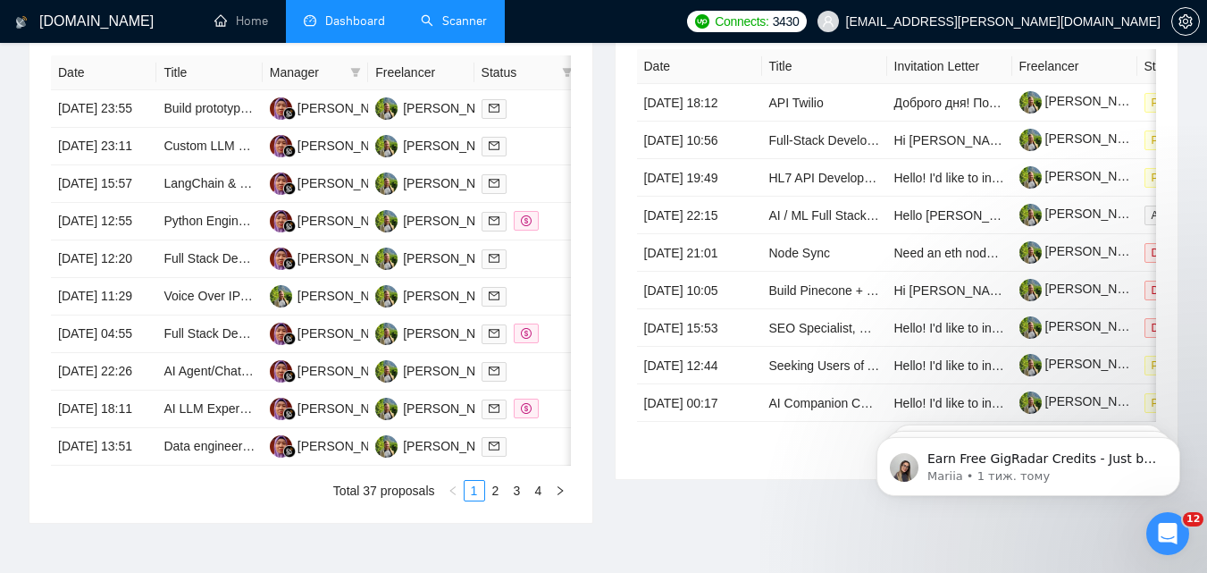
scroll to position [804, 0]
